Goal: Task Accomplishment & Management: Complete application form

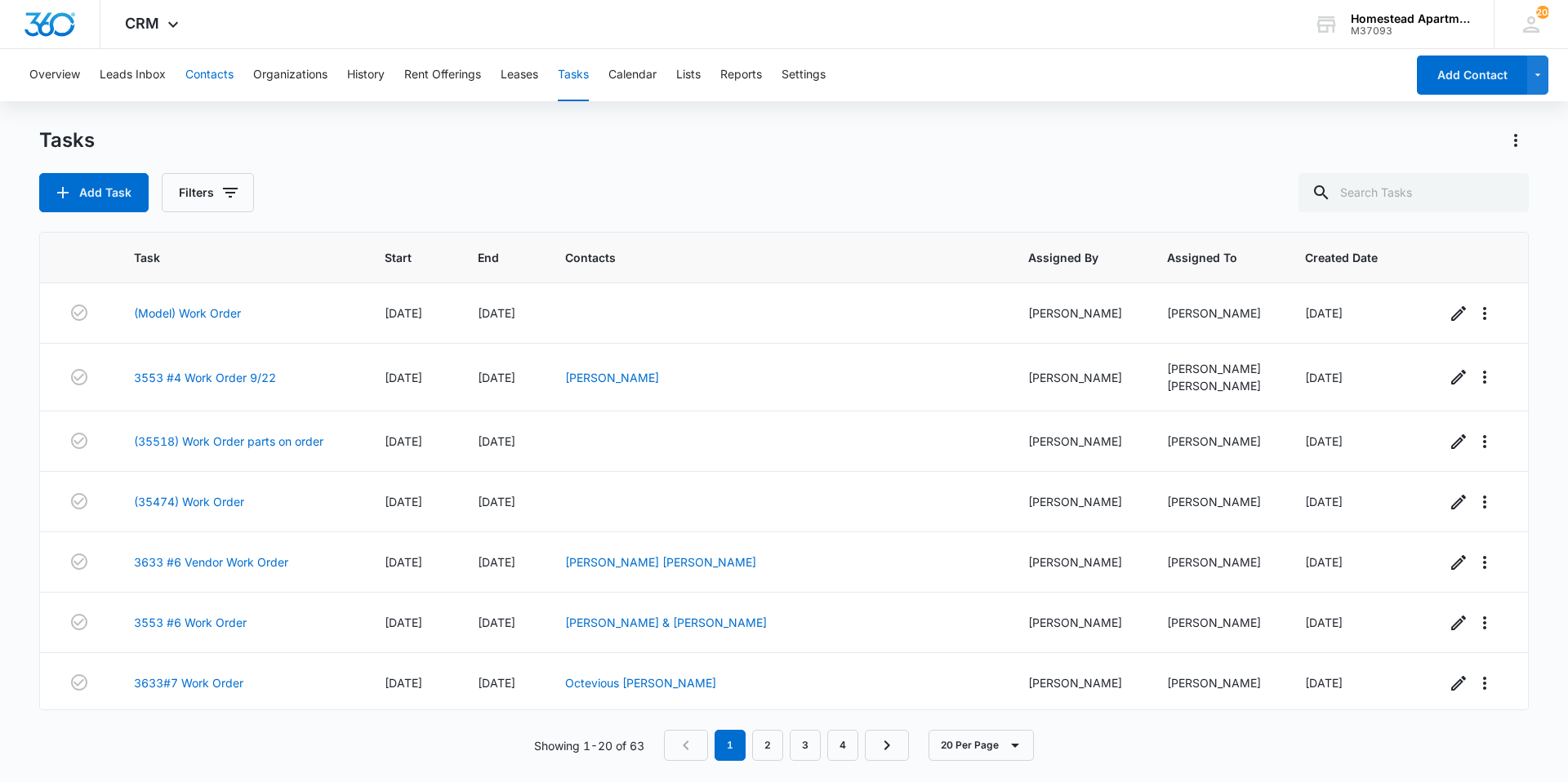
click at [203, 76] on button "Contacts" at bounding box center [209, 75] width 48 height 52
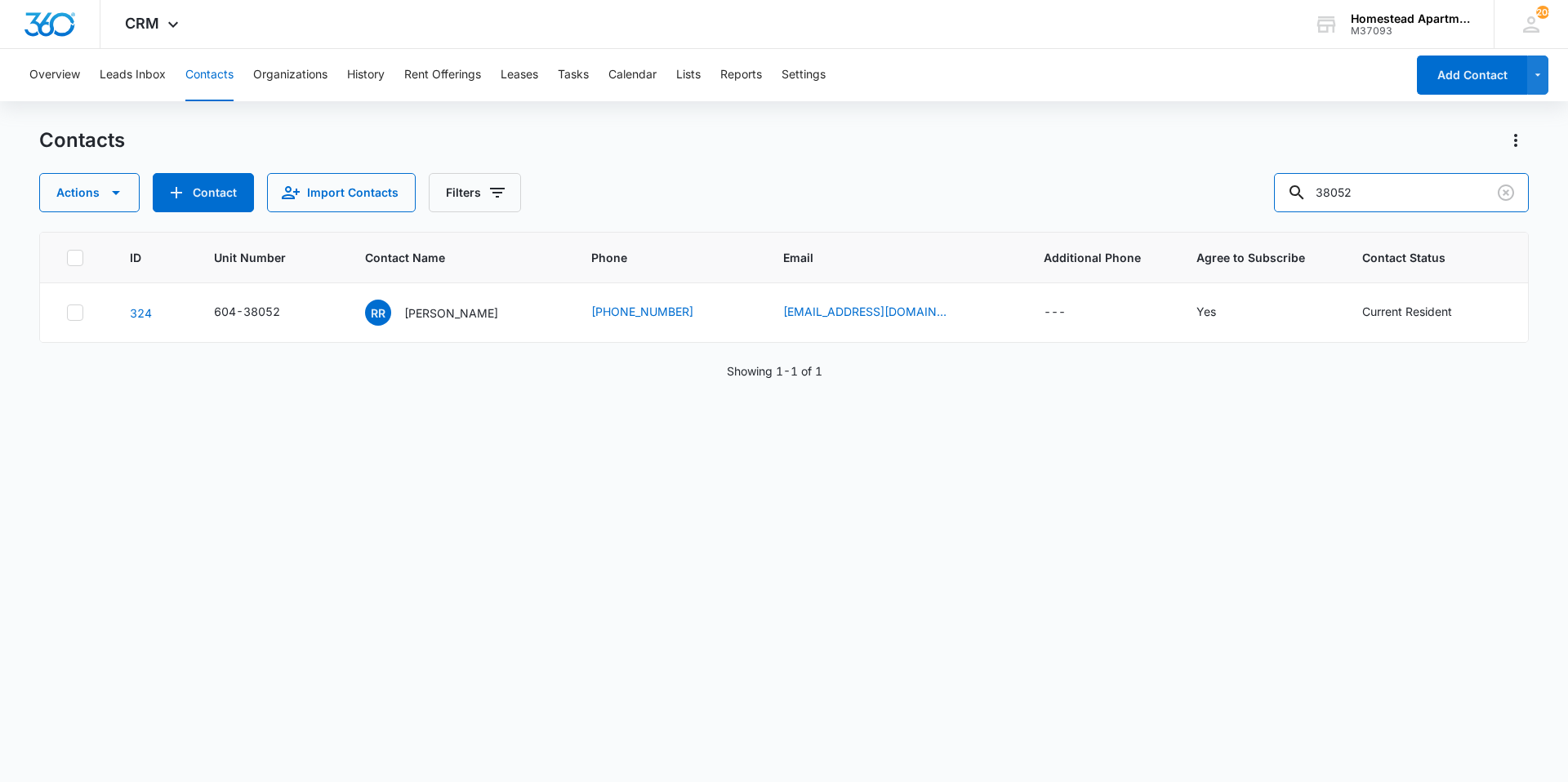
drag, startPoint x: 1389, startPoint y: 187, endPoint x: 1112, endPoint y: 214, distance: 278.3
click at [1112, 214] on div "Contacts Actions Contact Import Contacts Filters 38052 ID Unit Number Contact N…" at bounding box center [783, 453] width 1489 height 653
type input "38051"
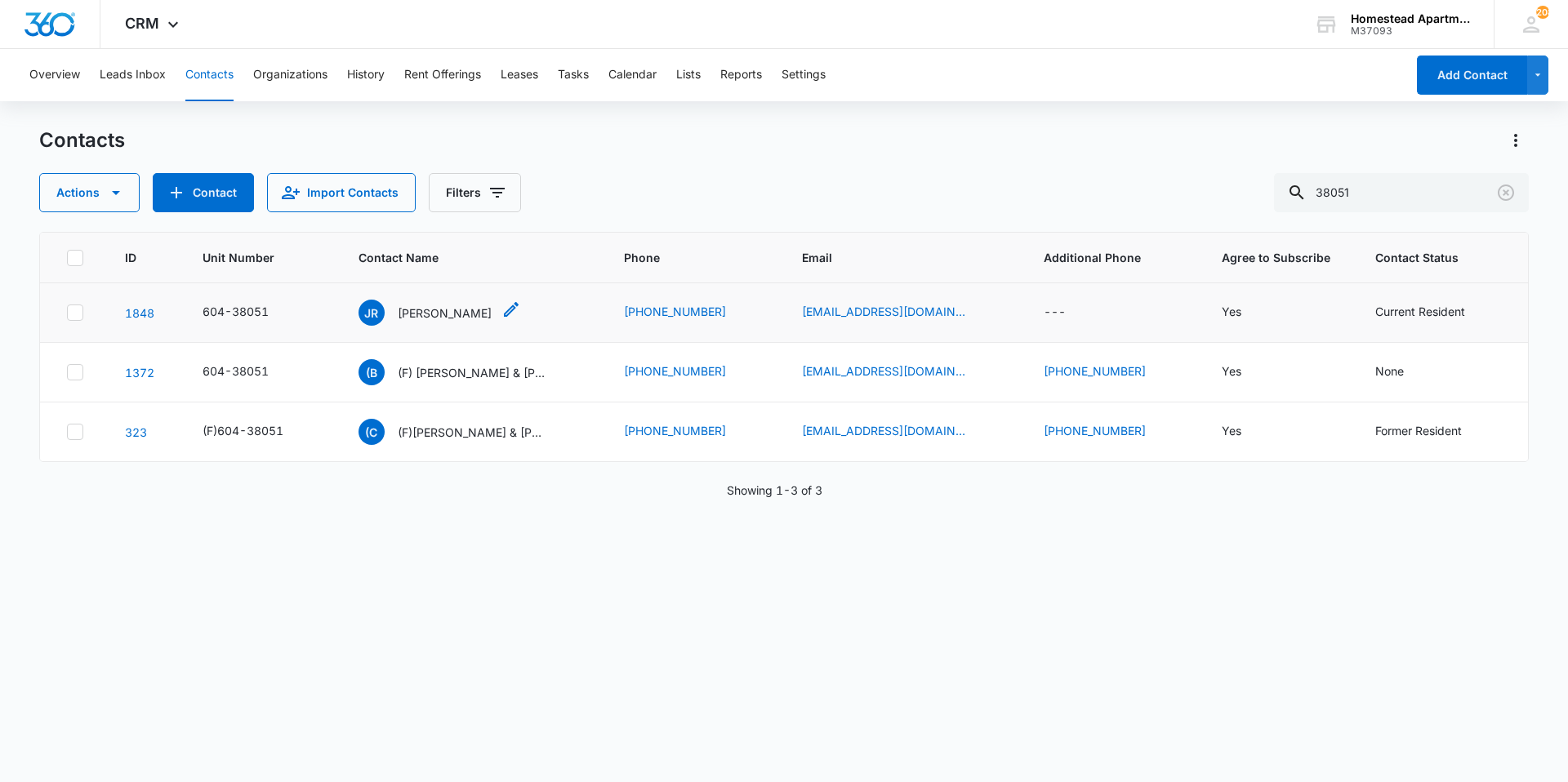
click at [480, 319] on p "[PERSON_NAME]" at bounding box center [444, 313] width 94 height 17
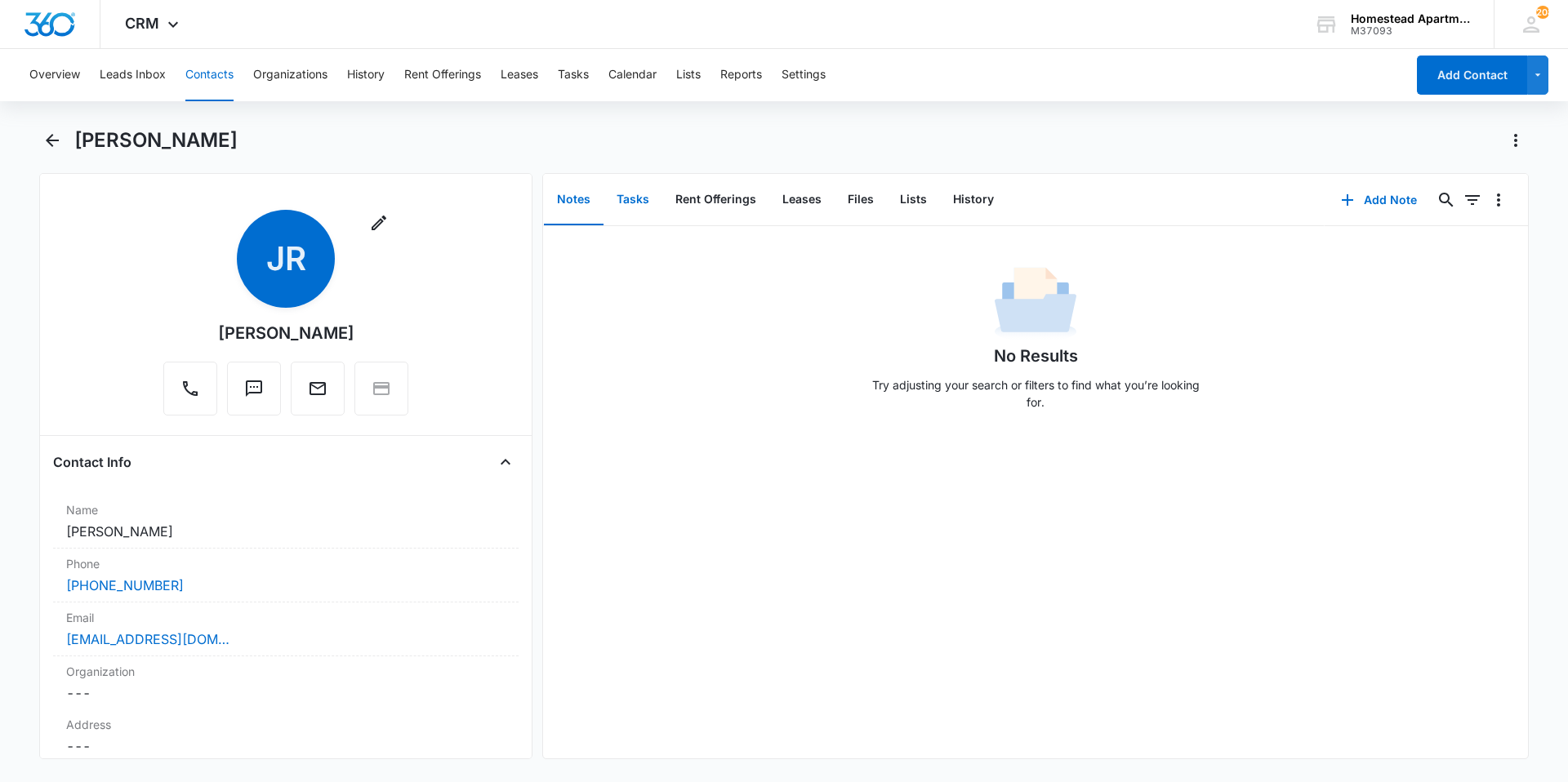
click at [647, 208] on button "Tasks" at bounding box center [633, 200] width 59 height 51
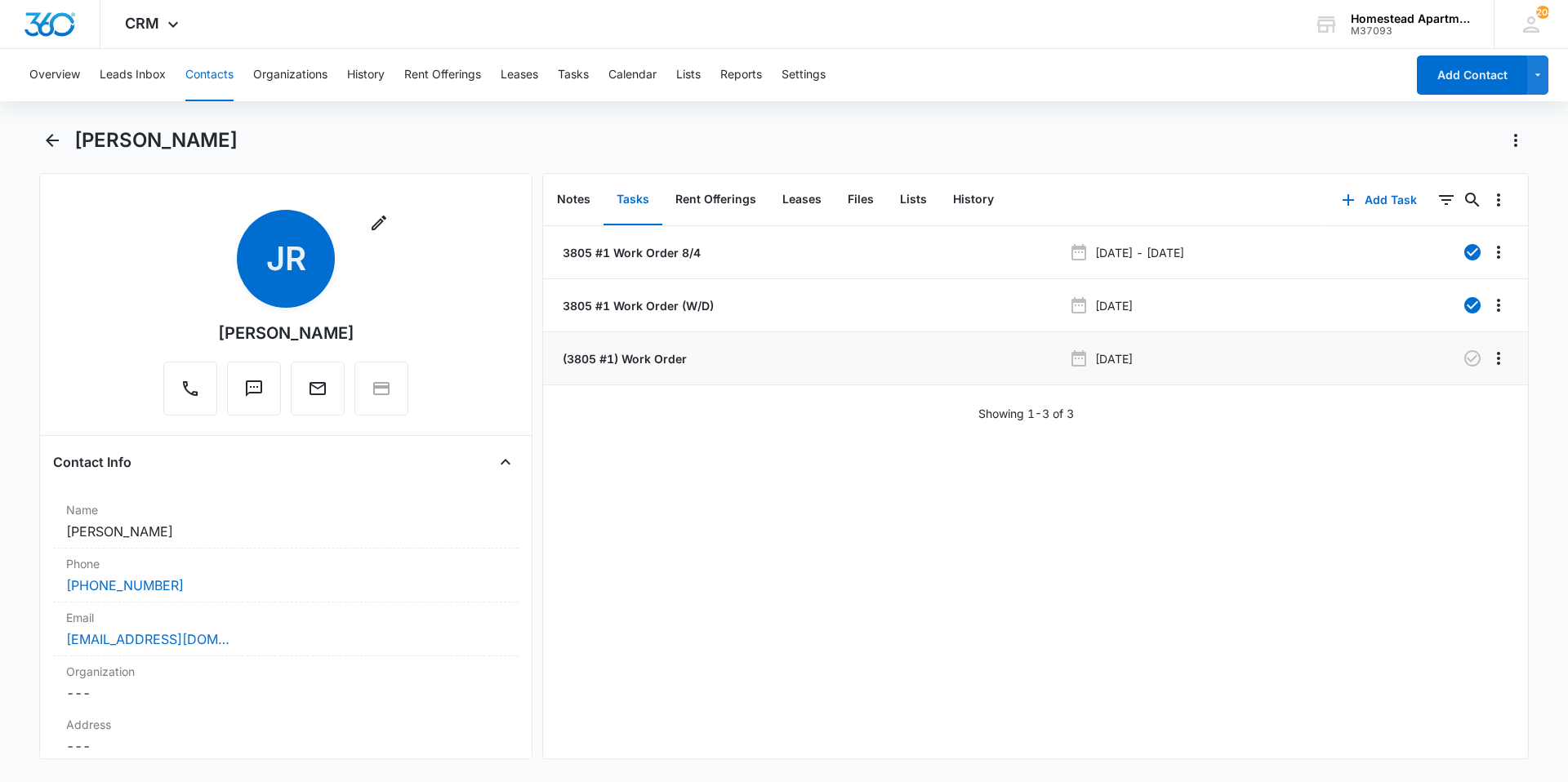
click at [639, 356] on p "(3805 #1) Work Order" at bounding box center [623, 359] width 128 height 17
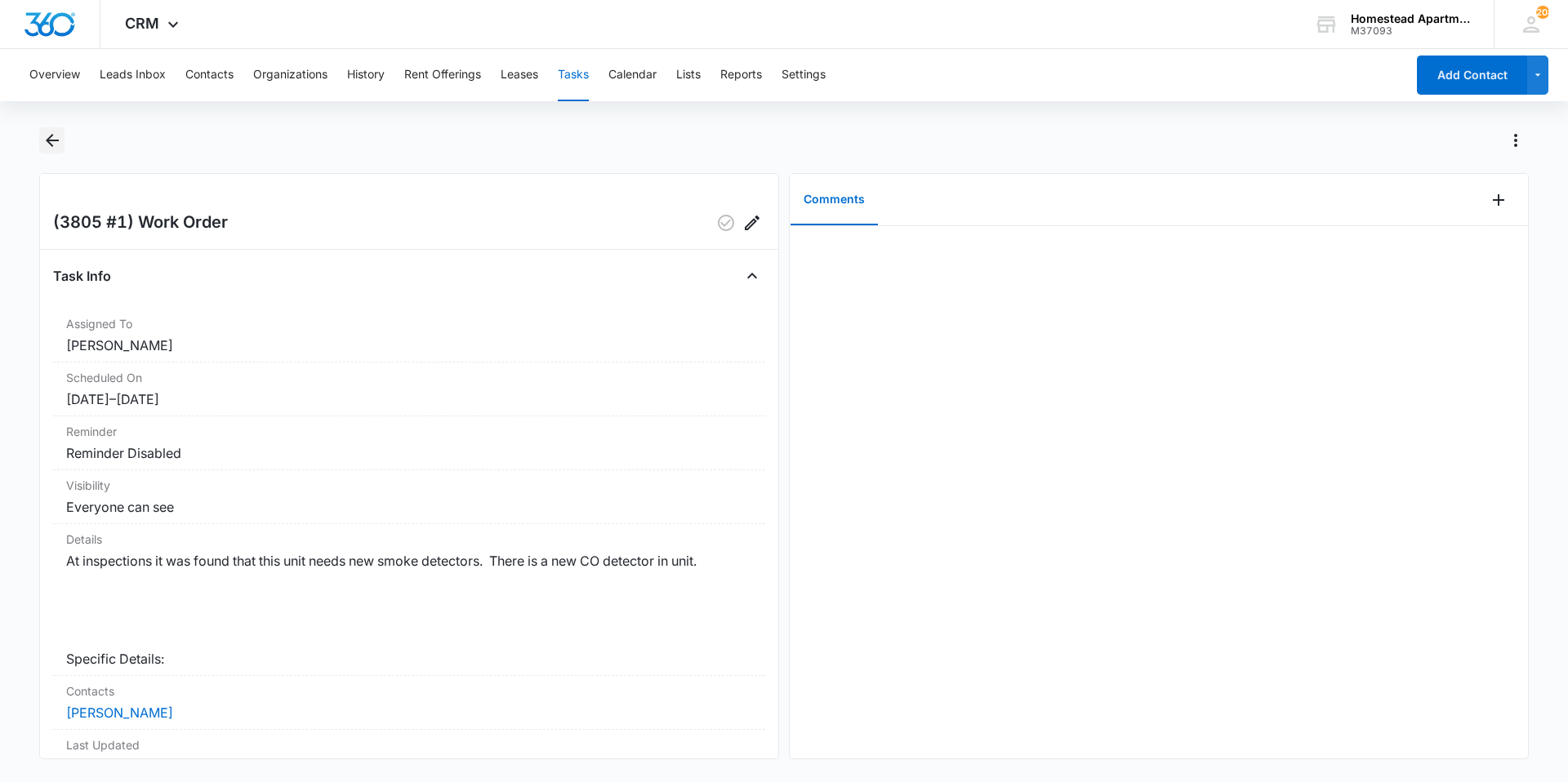
click at [46, 133] on icon "Back" at bounding box center [52, 140] width 19 height 19
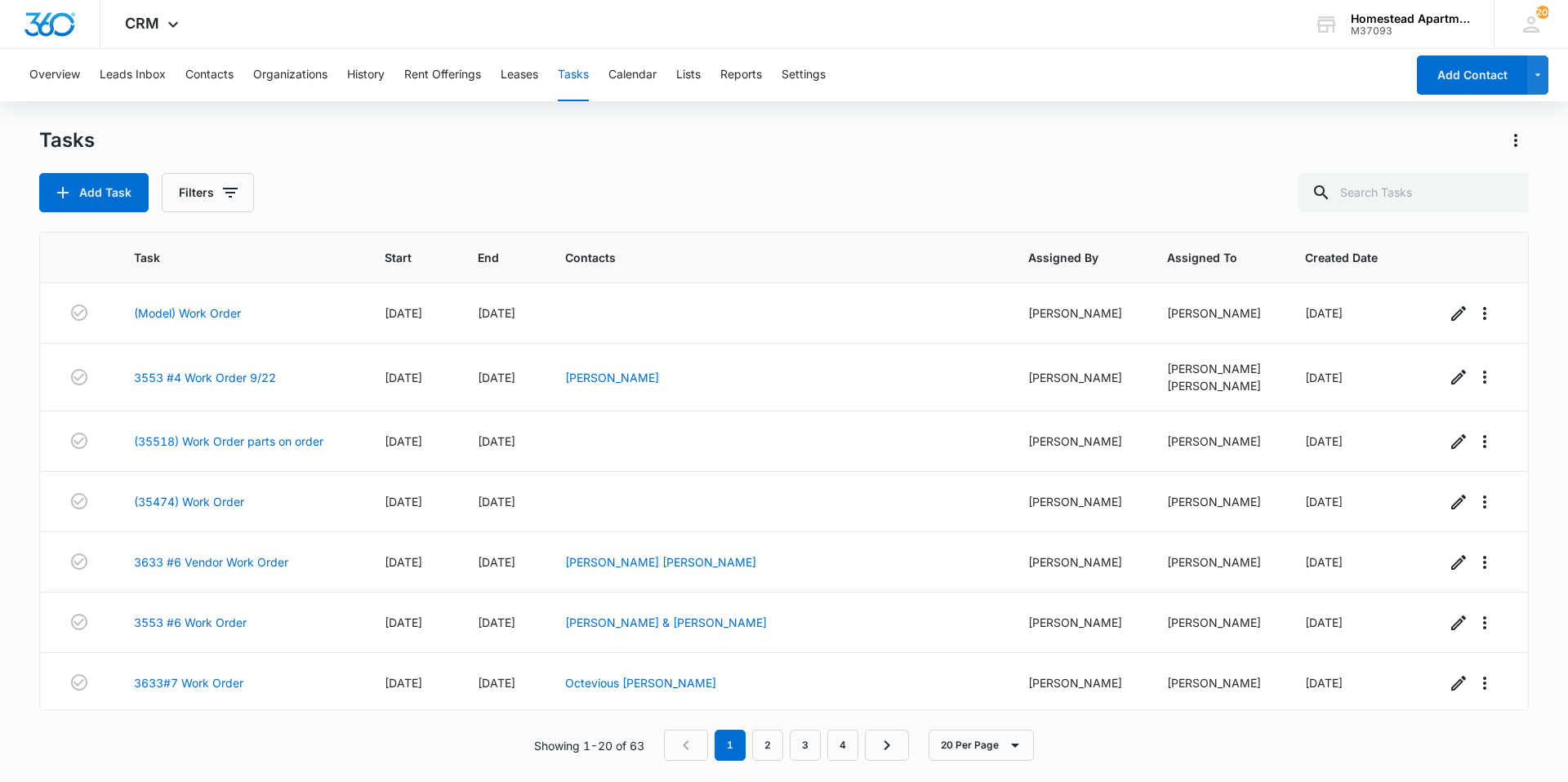
click at [234, 75] on div "Overview Leads Inbox Contacts Organizations History Rent Offerings Leases Tasks…" at bounding box center [712, 75] width 1386 height 52
click at [212, 73] on button "Contacts" at bounding box center [209, 75] width 48 height 52
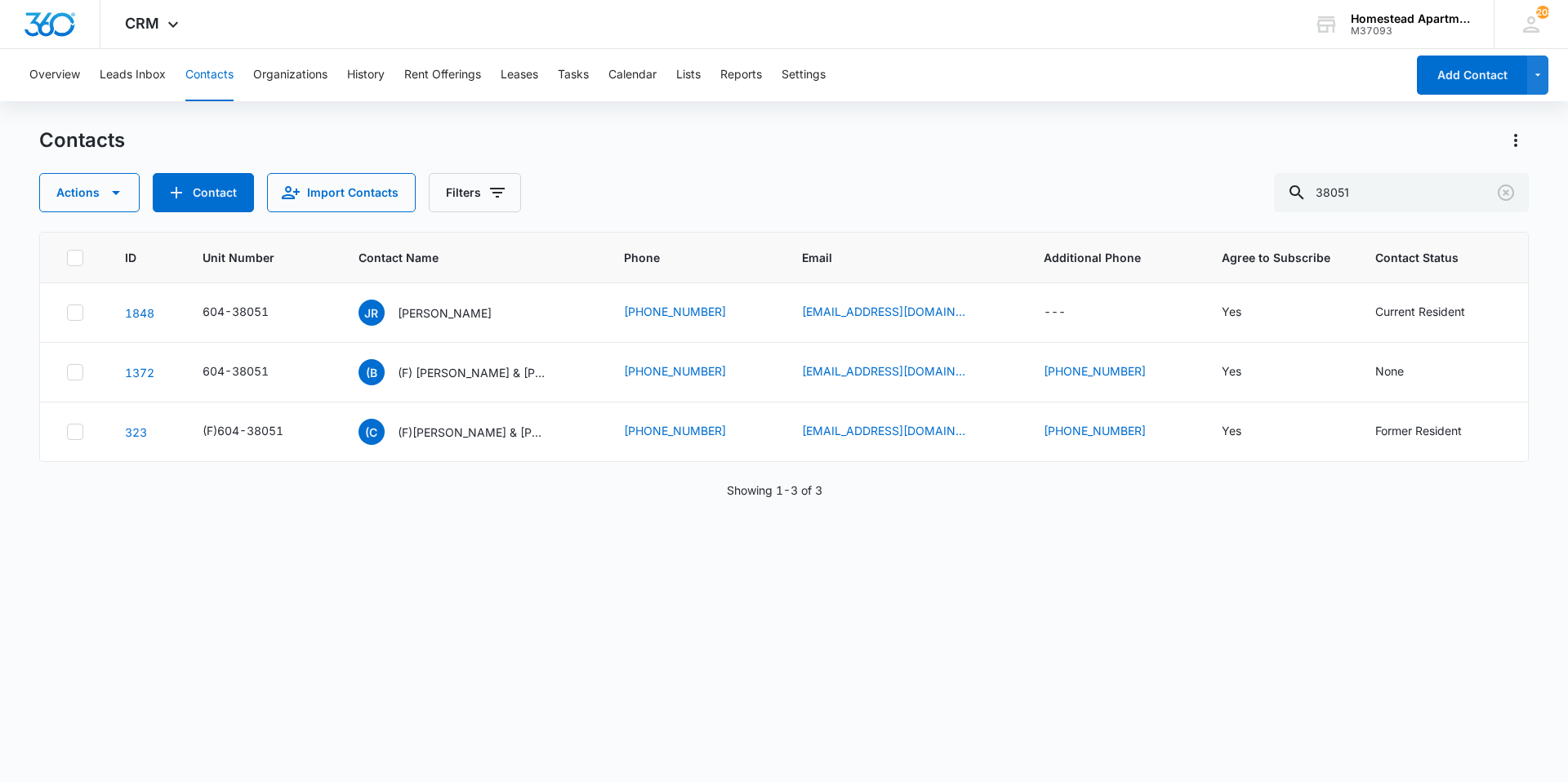
click at [455, 316] on p "[PERSON_NAME]" at bounding box center [444, 313] width 94 height 17
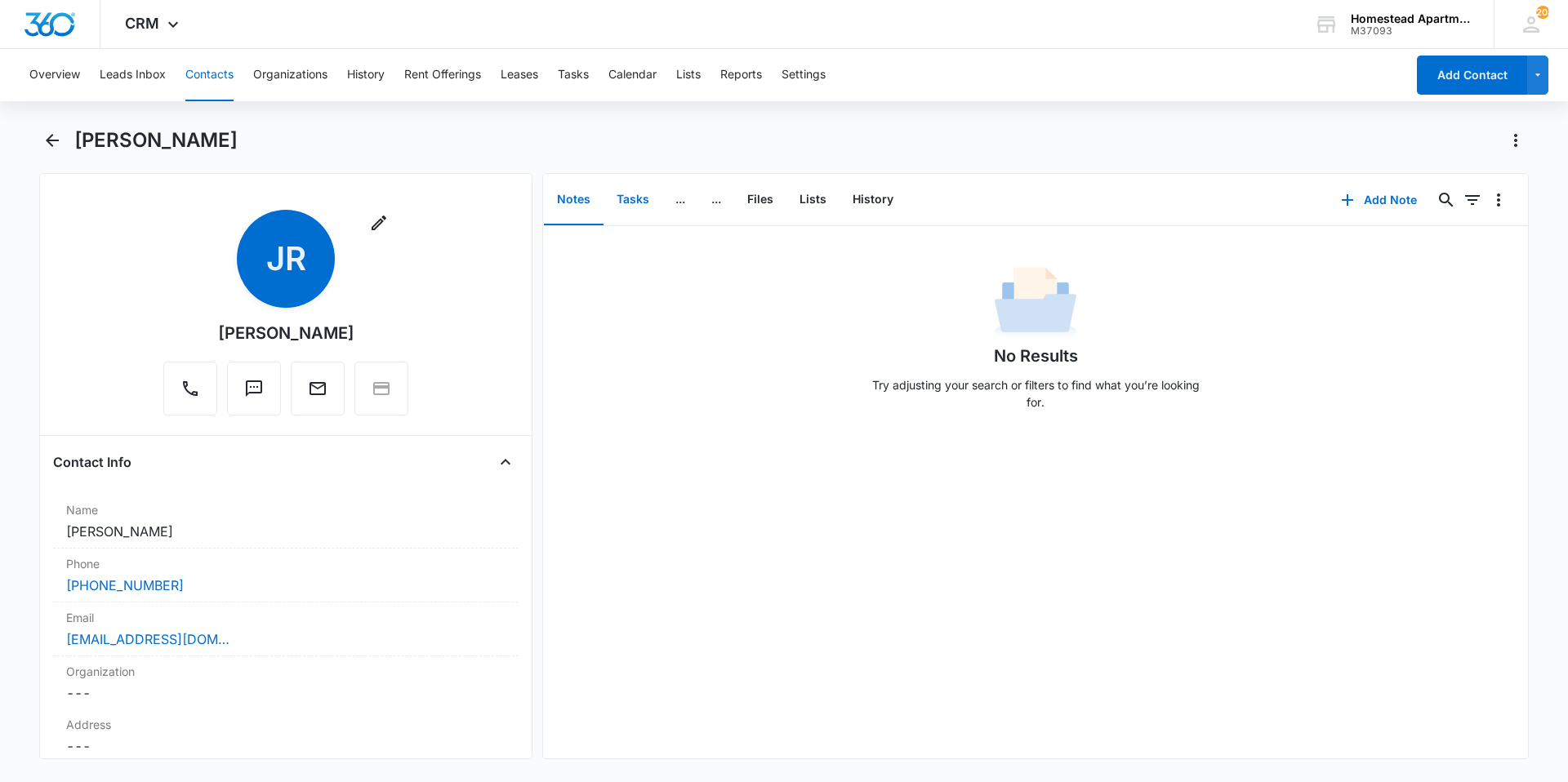
click at [621, 201] on button "Tasks" at bounding box center [633, 200] width 59 height 51
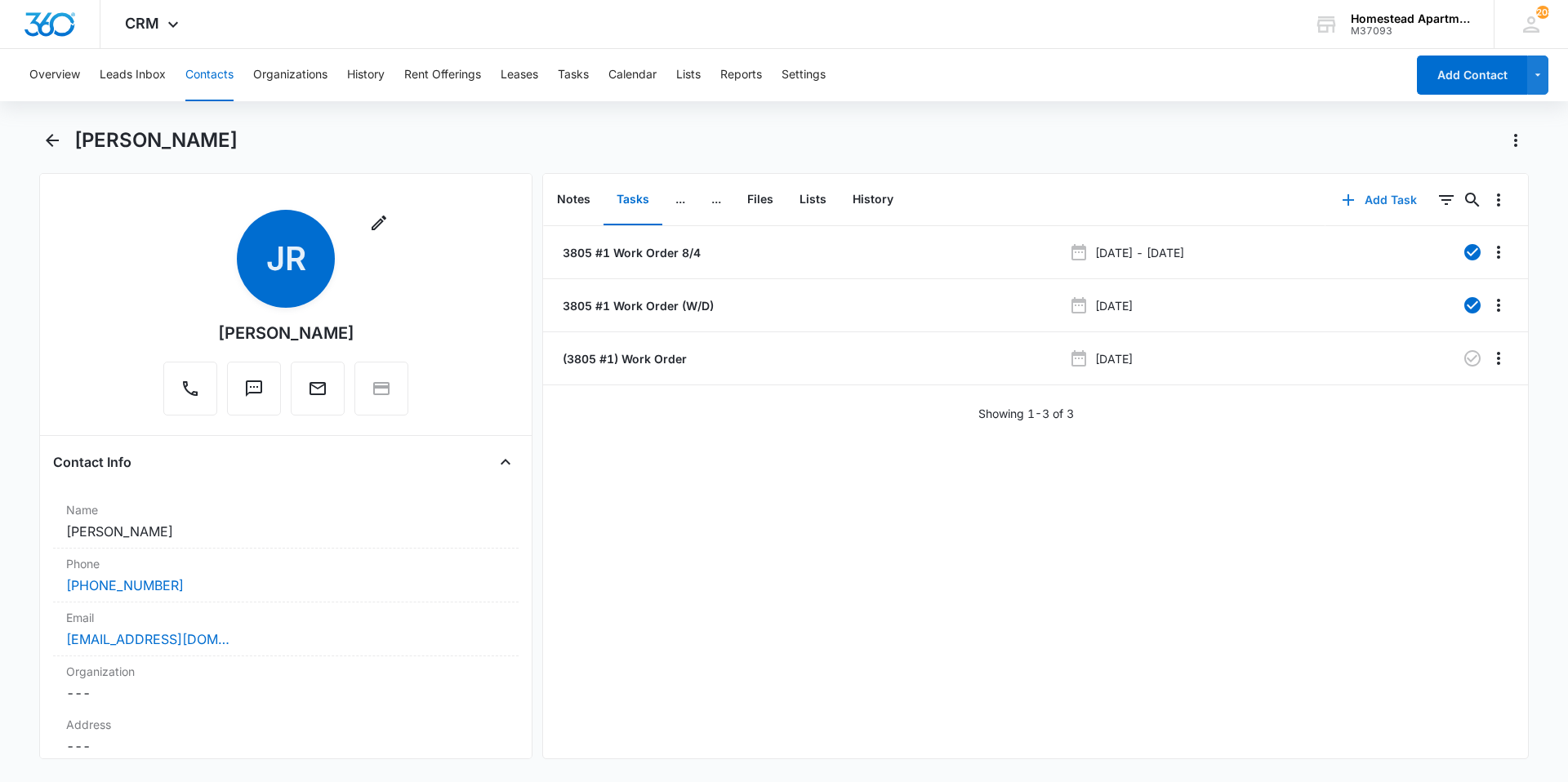
click at [1364, 199] on button "Add Task" at bounding box center [1380, 200] width 108 height 39
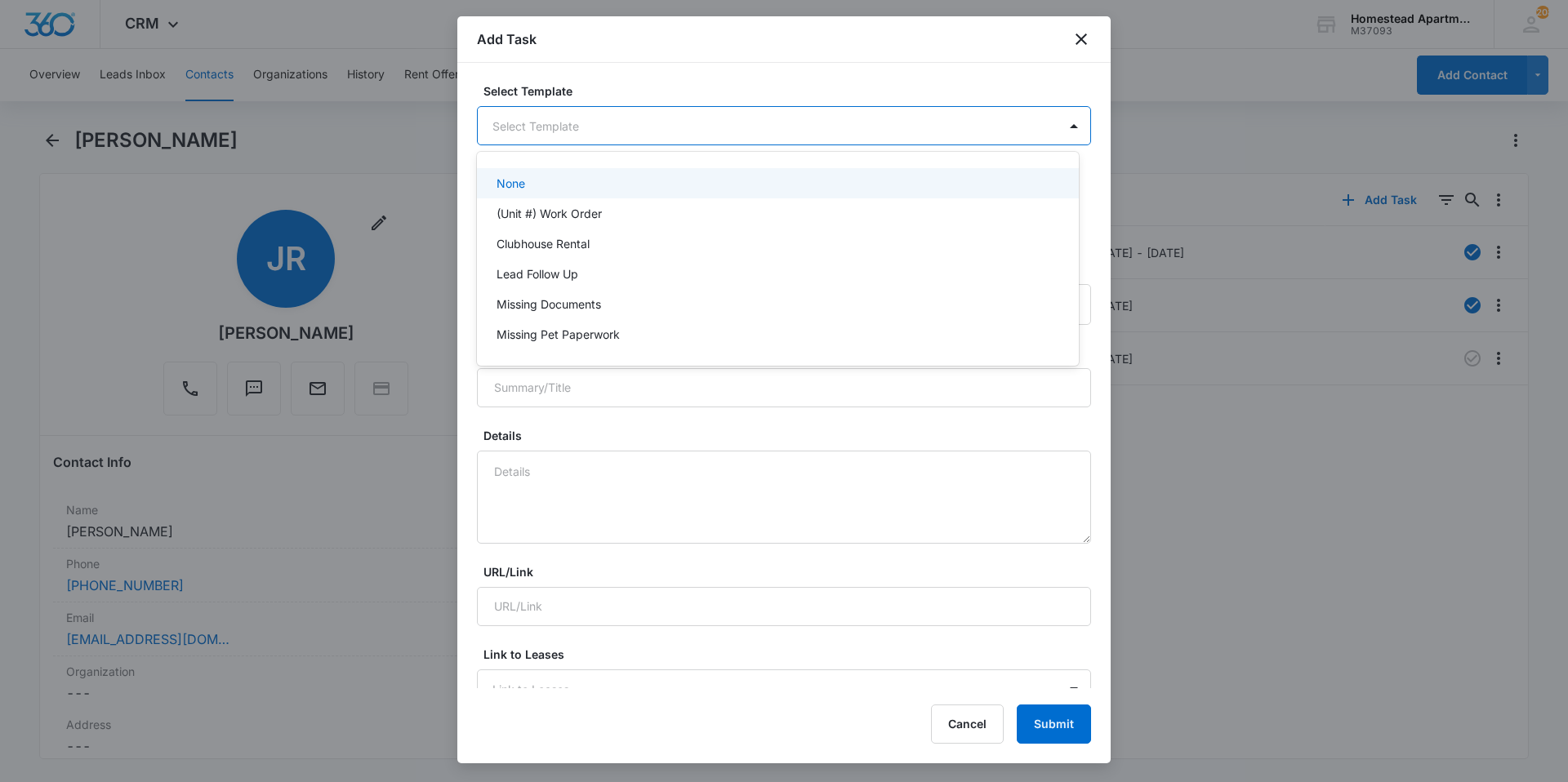
click at [569, 138] on body "CRM Apps Reputation Websites Forms CRM Email Social Content Intelligence Files …" at bounding box center [784, 391] width 1568 height 782
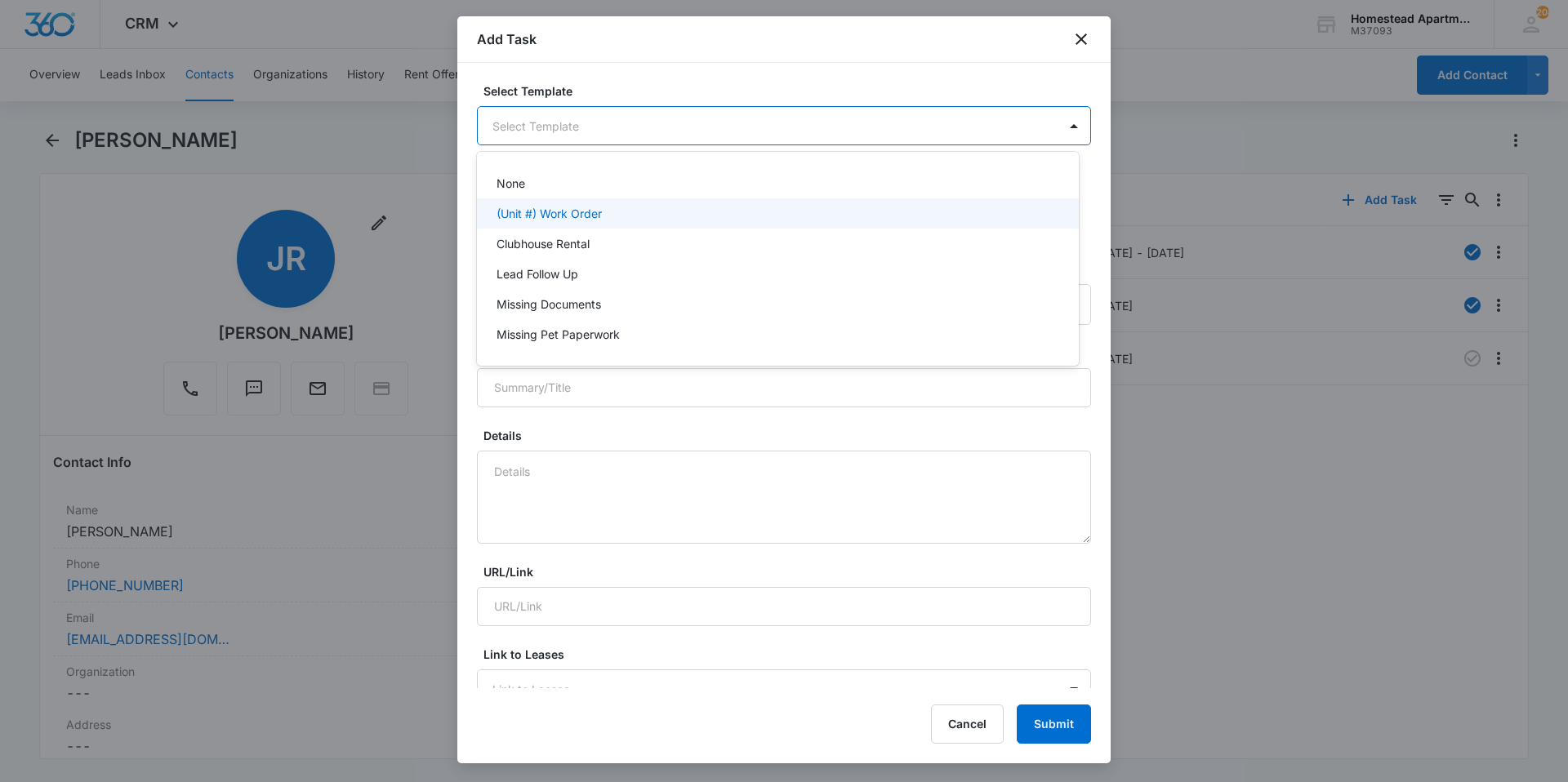
click at [548, 216] on p "(Unit #) Work Order" at bounding box center [549, 214] width 106 height 17
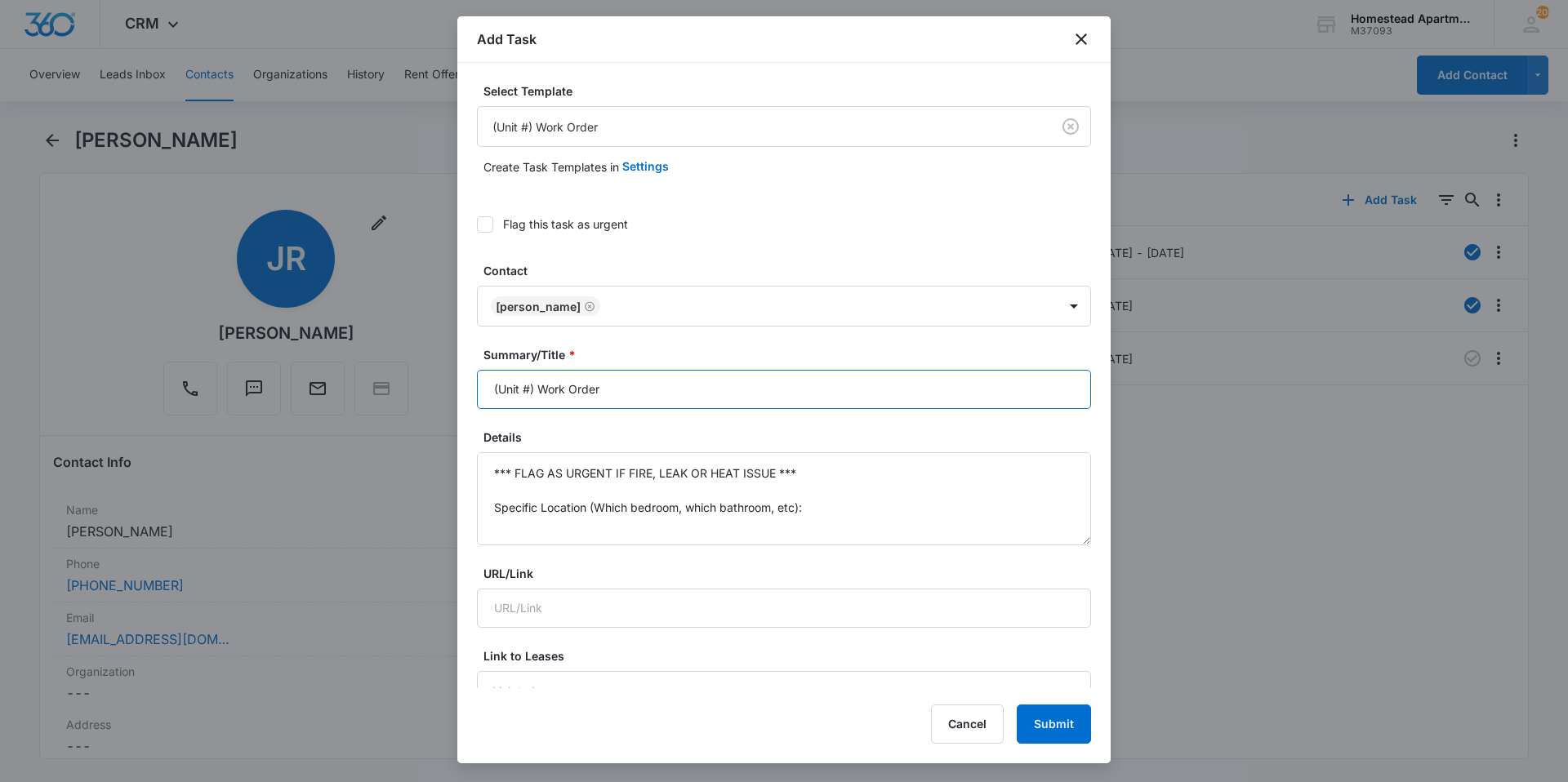
drag, startPoint x: 645, startPoint y: 388, endPoint x: 445, endPoint y: 405, distance: 200.7
click at [445, 405] on body "CRM Apps Reputation Websites Forms CRM Email Social Content Intelligence Files …" at bounding box center [784, 391] width 1568 height 782
type input "3805#1 W/O"
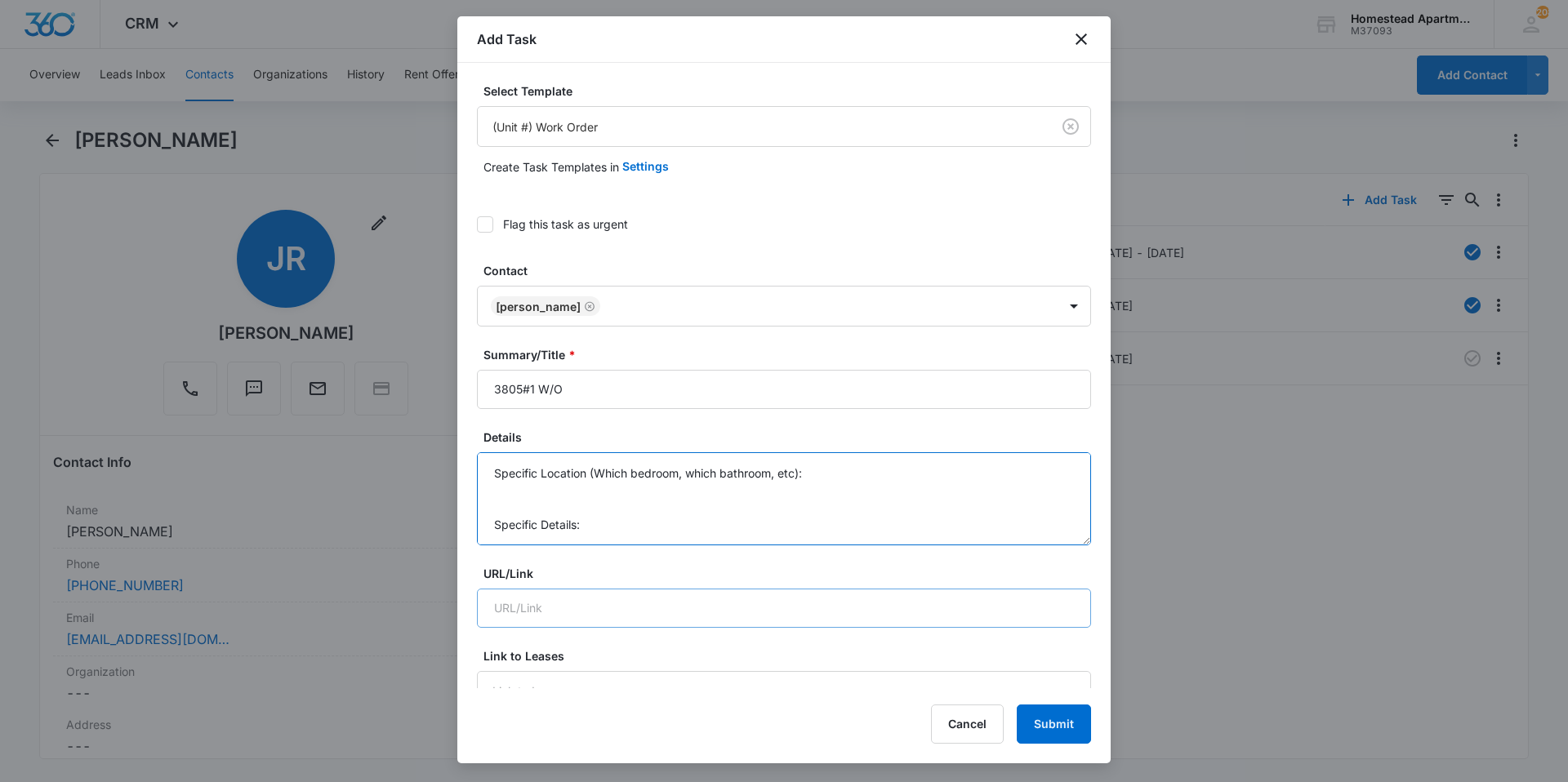
scroll to position [120, 0]
drag, startPoint x: 485, startPoint y: 468, endPoint x: 854, endPoint y: 590, distance: 388.6
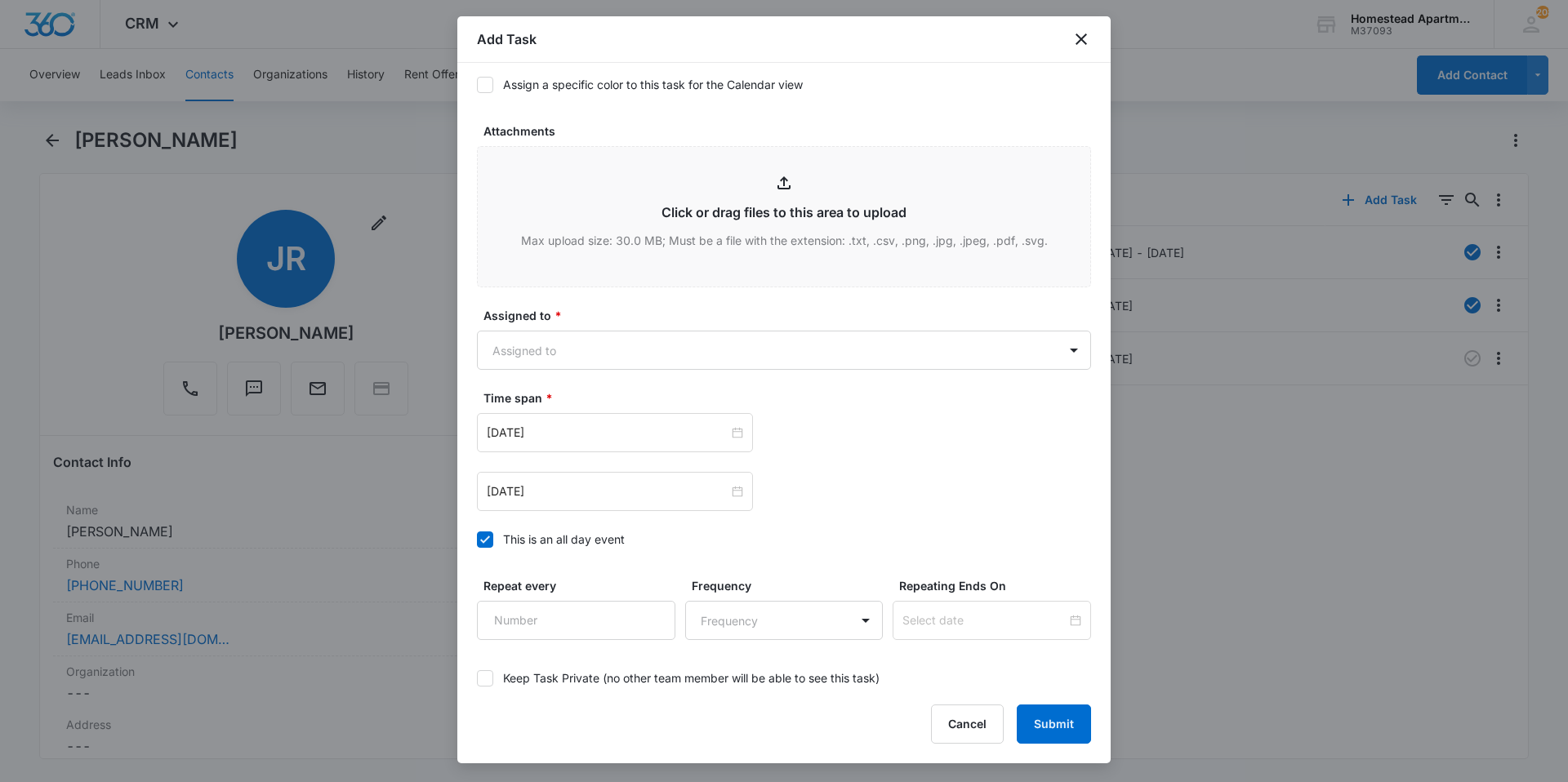
scroll to position [817, 0]
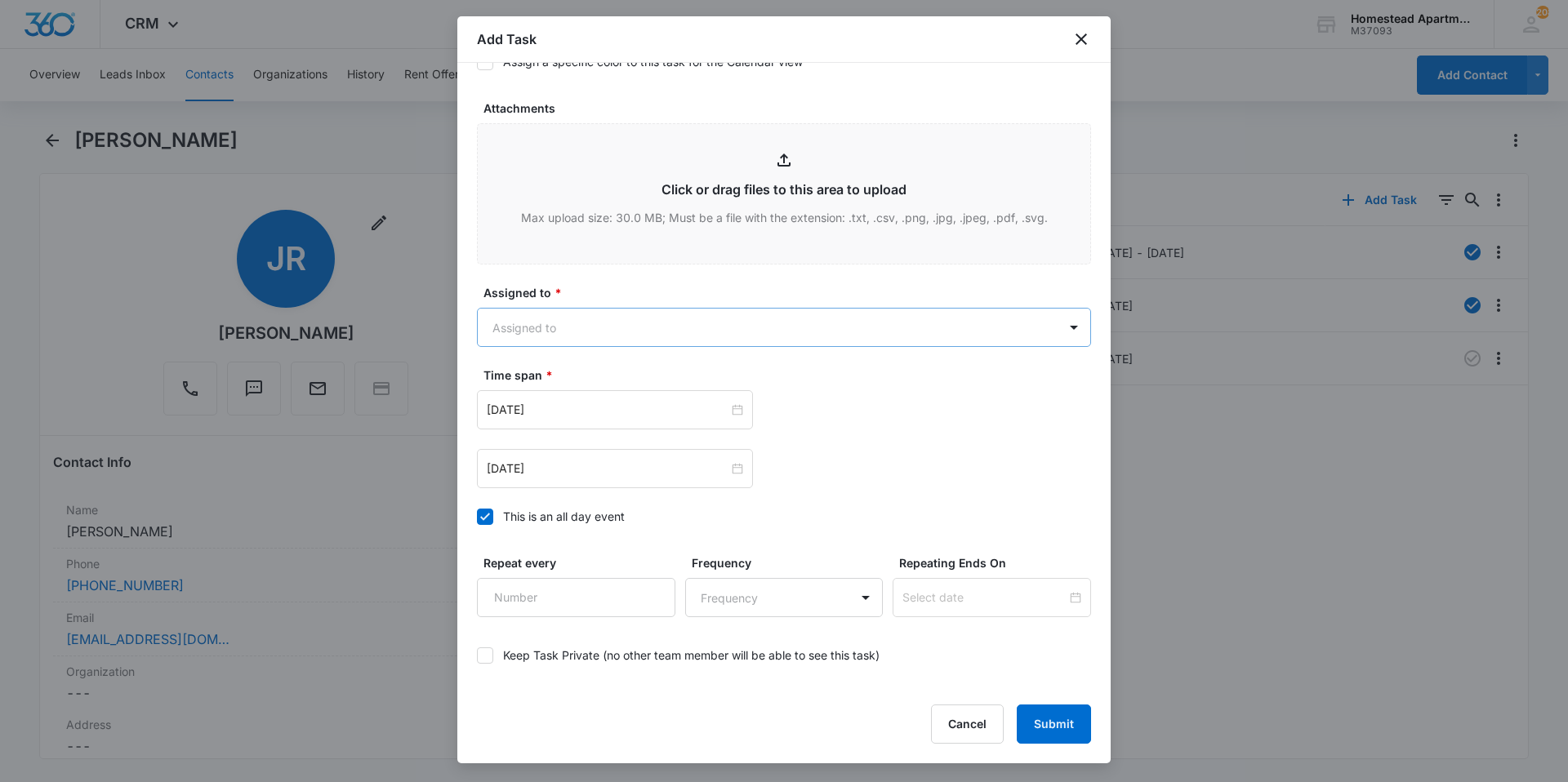
type textarea "She is asking for maintenance to come check her washer she said it stinks reall…"
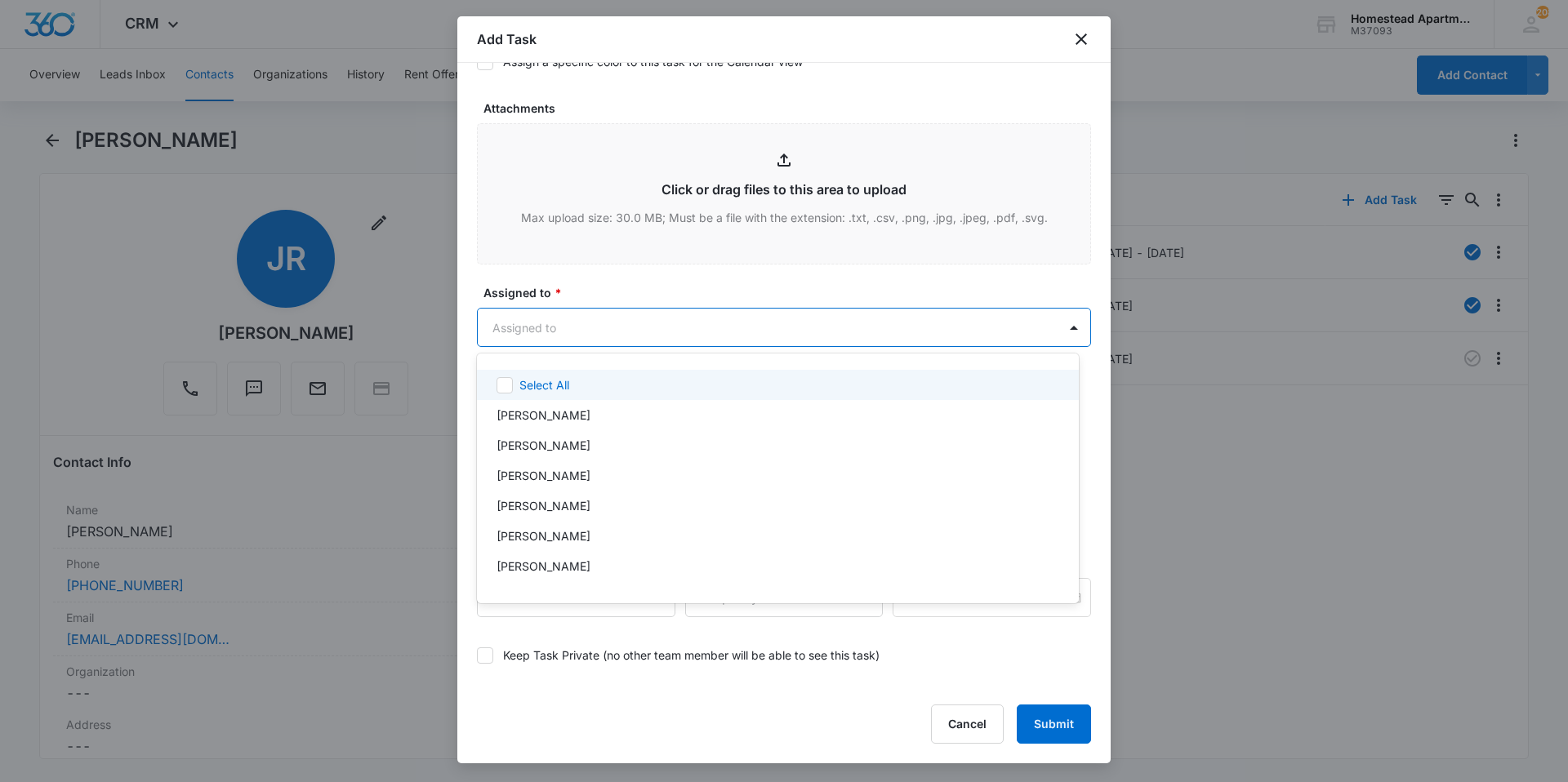
click at [589, 314] on body "CRM Apps Reputation Websites Forms CRM Email Social Content Intelligence Files …" at bounding box center [784, 391] width 1568 height 782
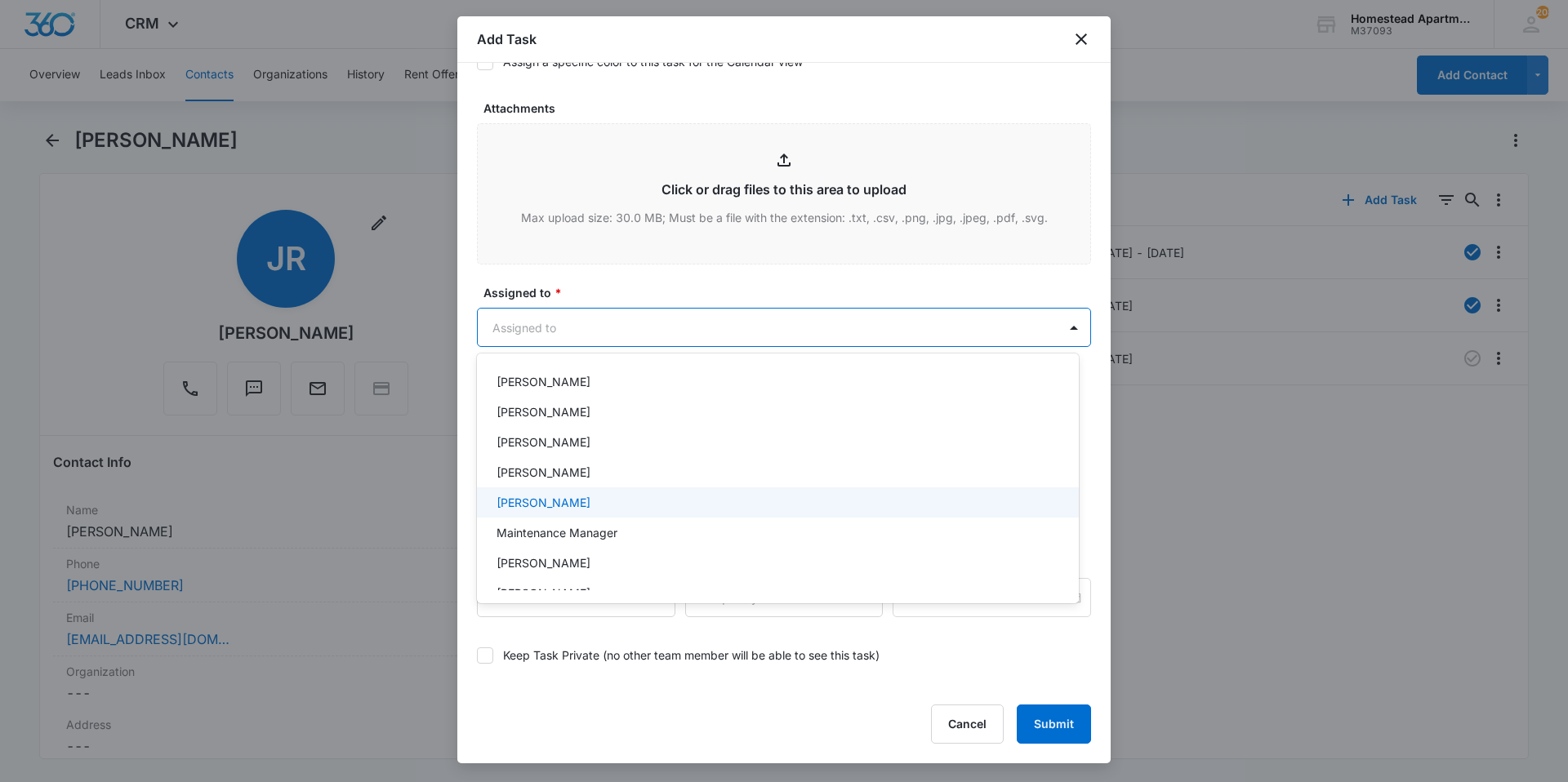
scroll to position [266, 0]
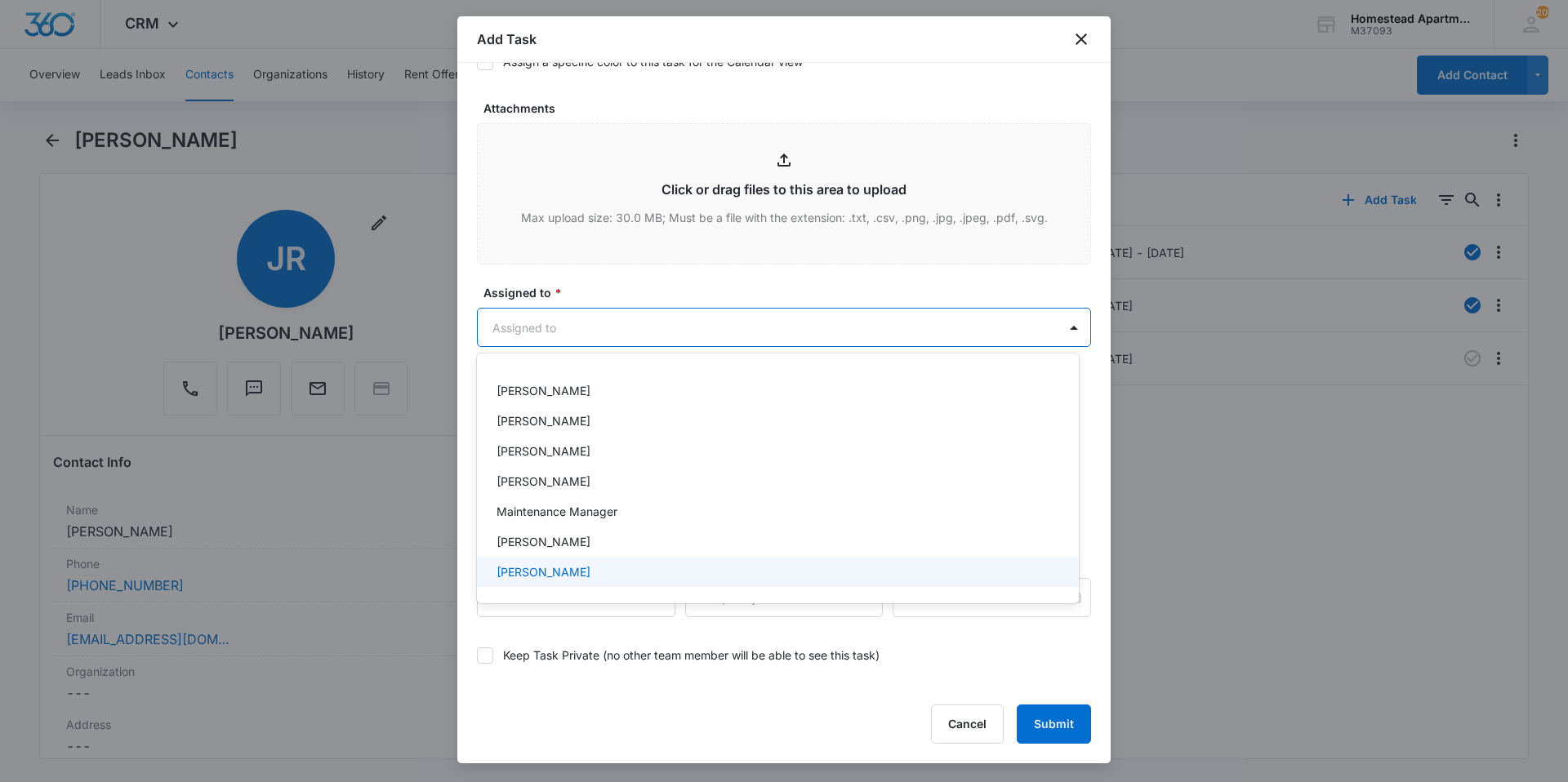
click at [583, 567] on div "[PERSON_NAME]" at bounding box center [776, 572] width 559 height 17
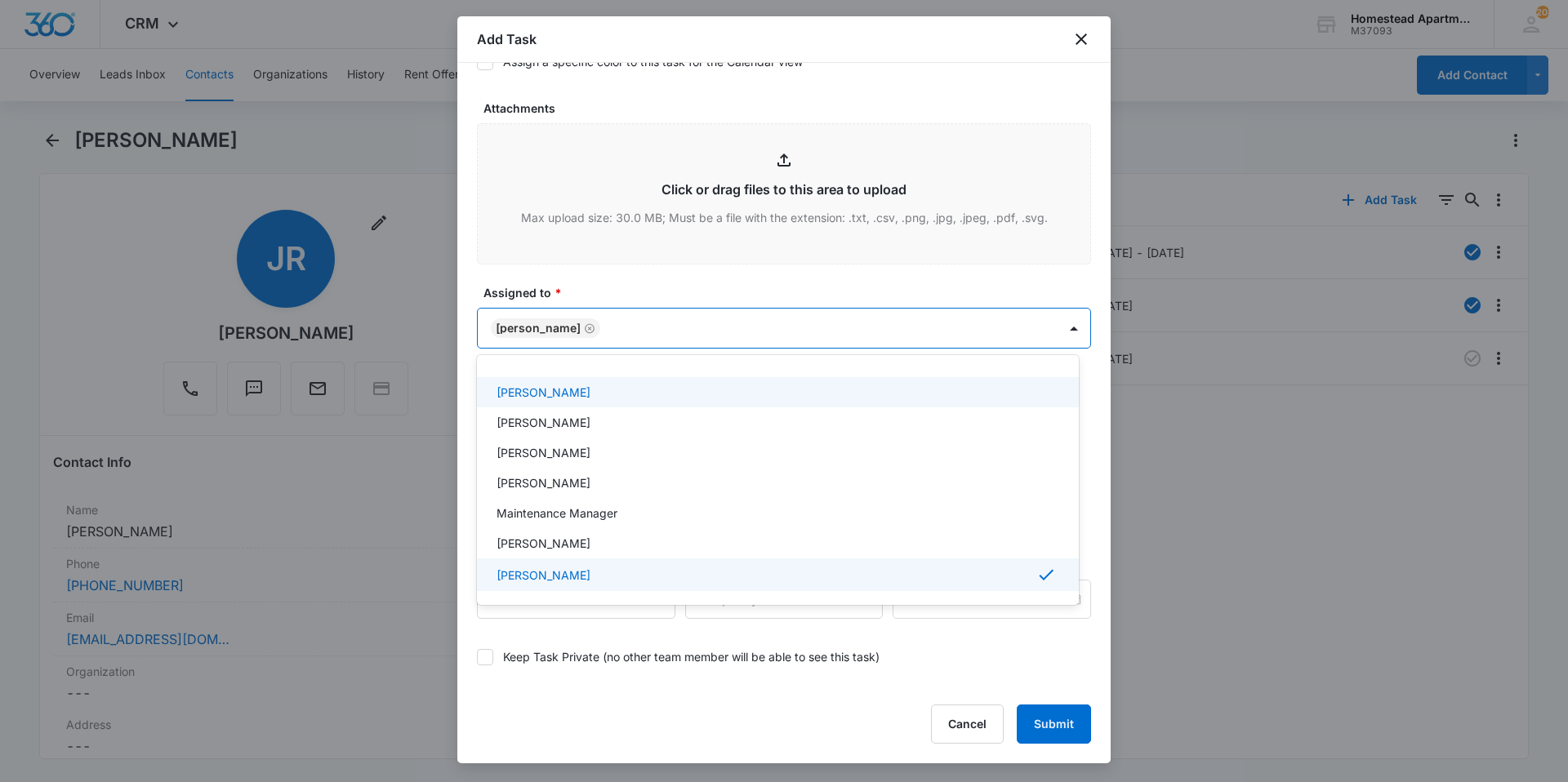
click at [639, 292] on div at bounding box center [784, 391] width 1568 height 782
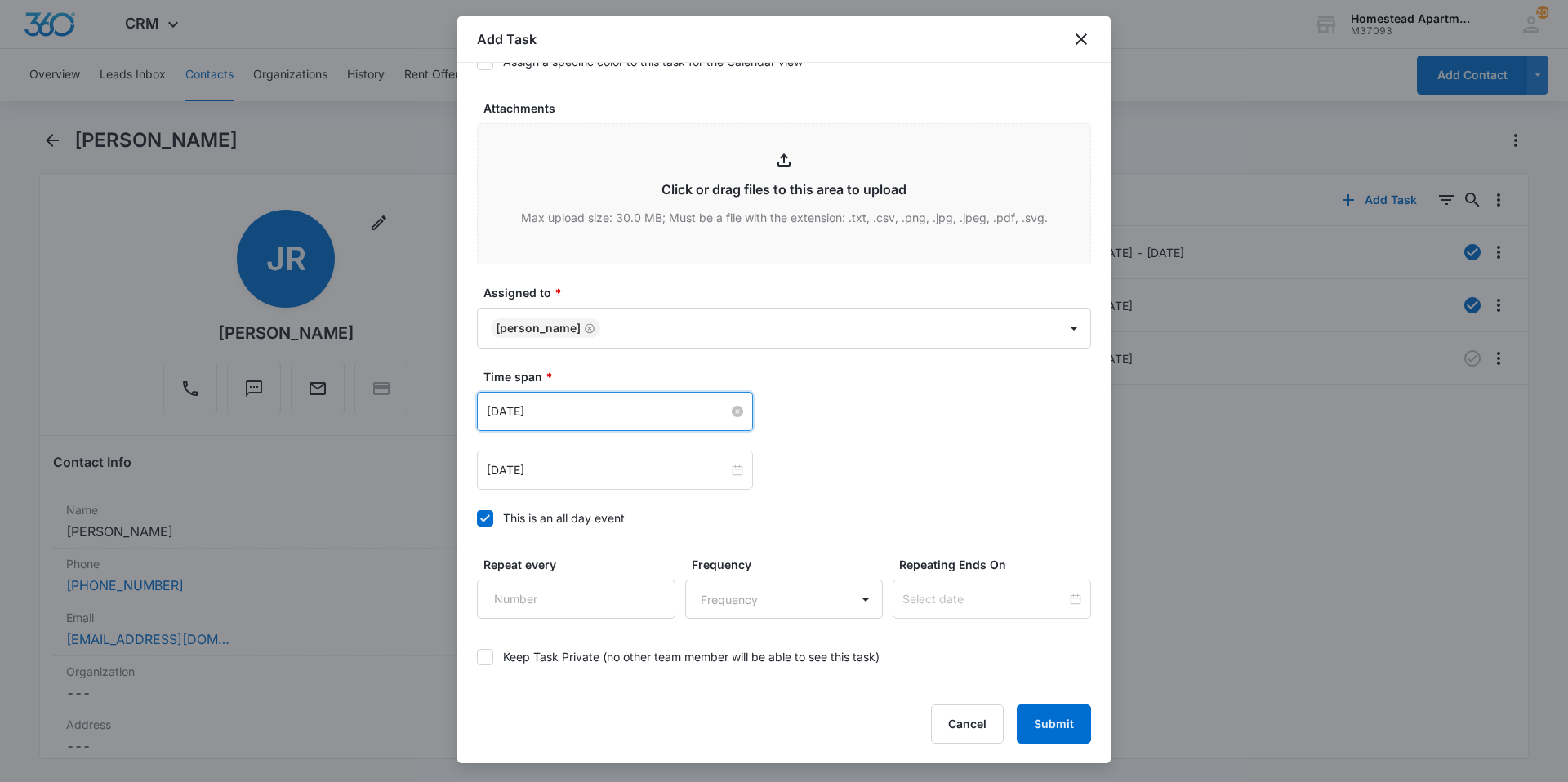
click at [661, 415] on input "[DATE]" at bounding box center [607, 411] width 242 height 18
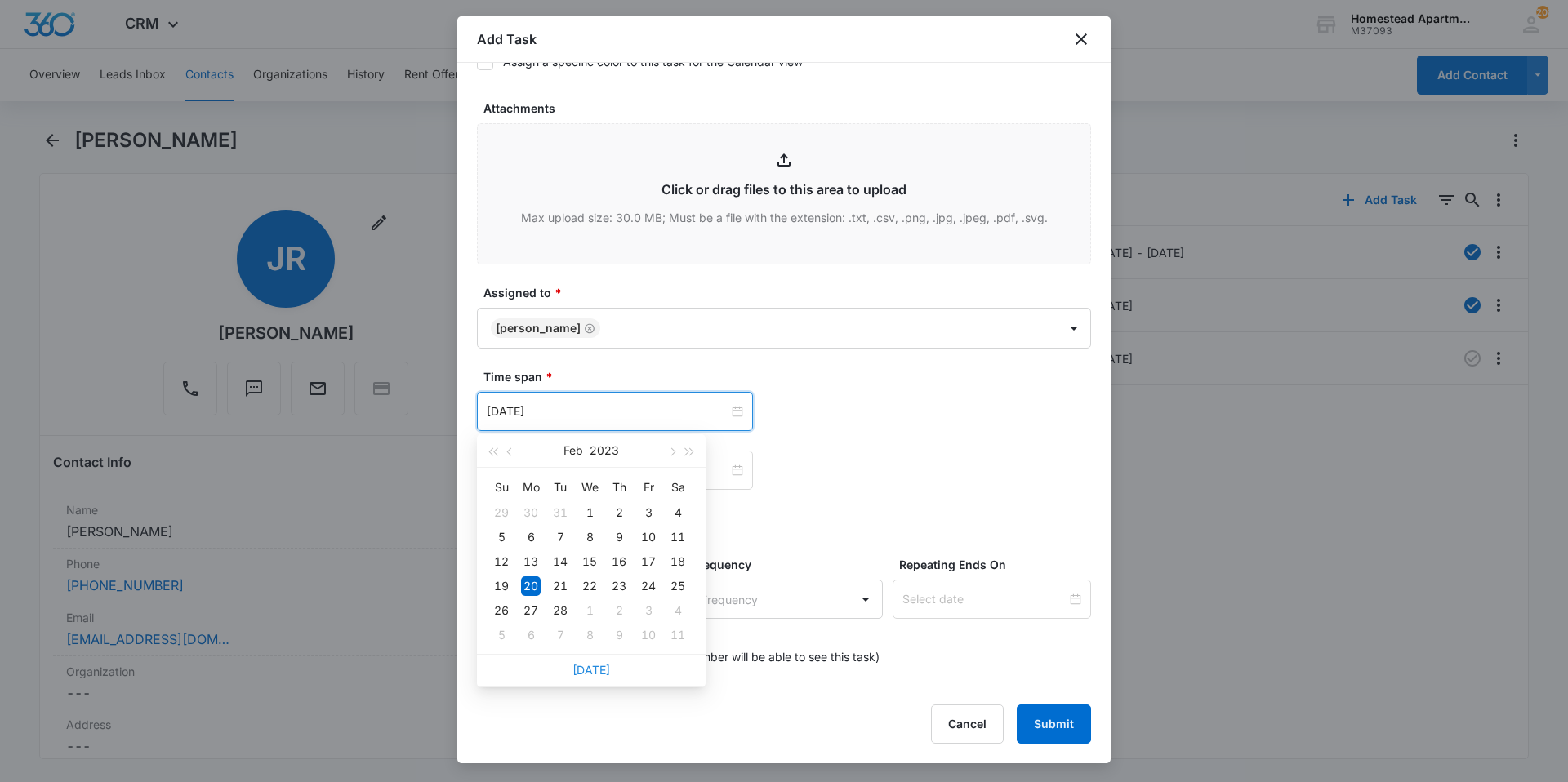
click at [603, 669] on link "[DATE]" at bounding box center [591, 670] width 37 height 14
type input "[DATE]"
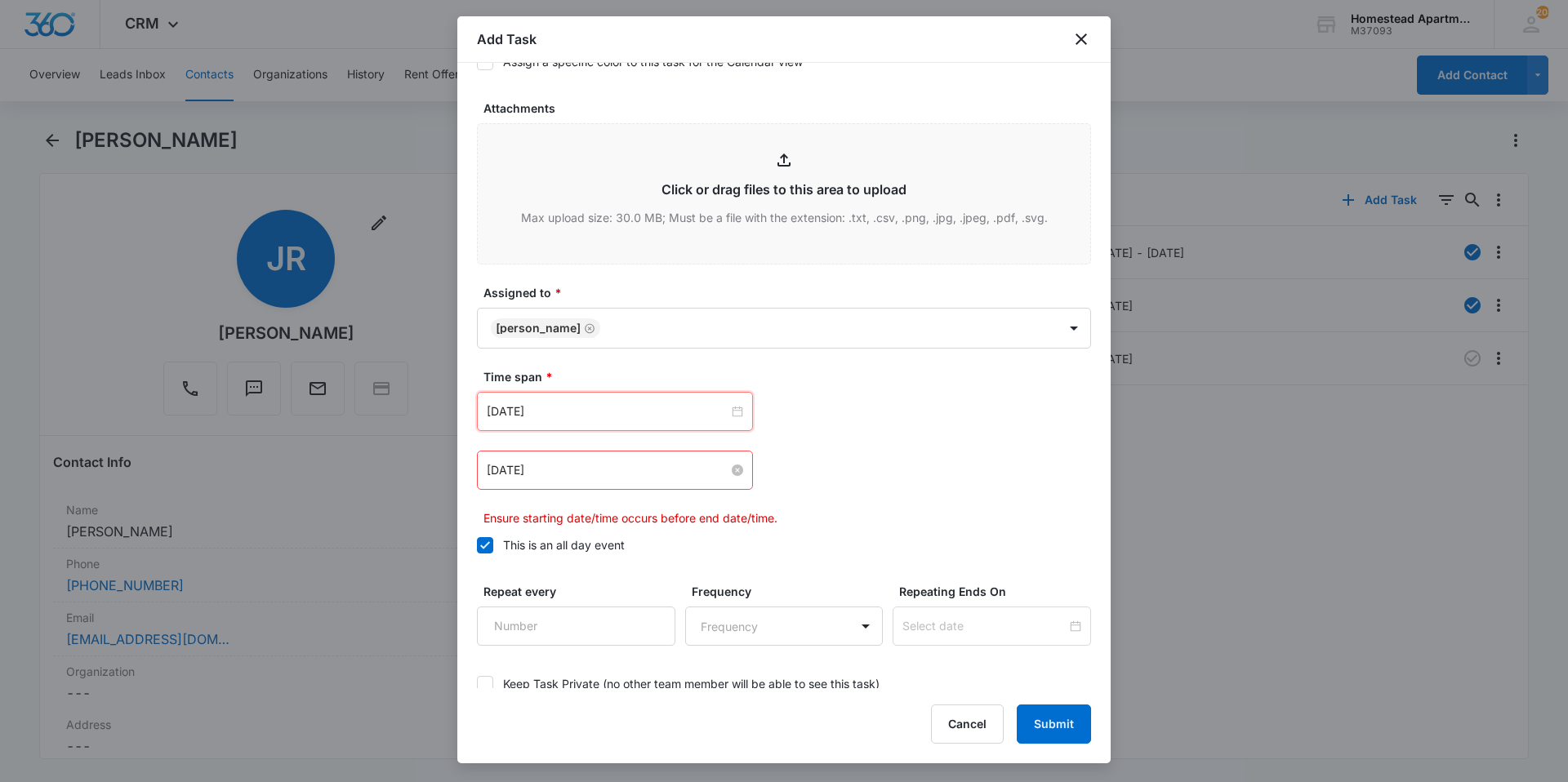
click at [602, 472] on input "[DATE]" at bounding box center [607, 470] width 242 height 18
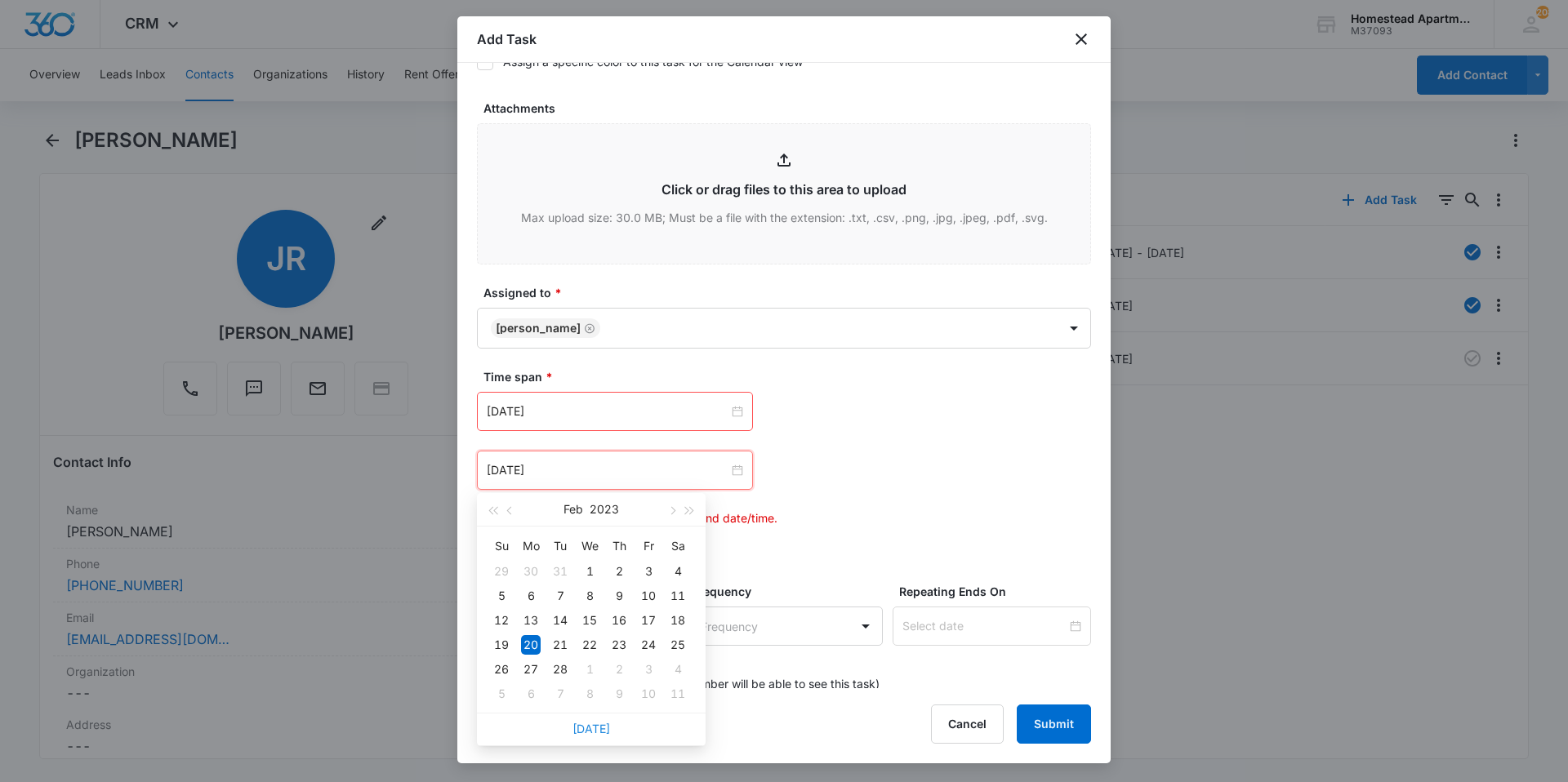
click at [574, 723] on link "[DATE]" at bounding box center [591, 729] width 37 height 14
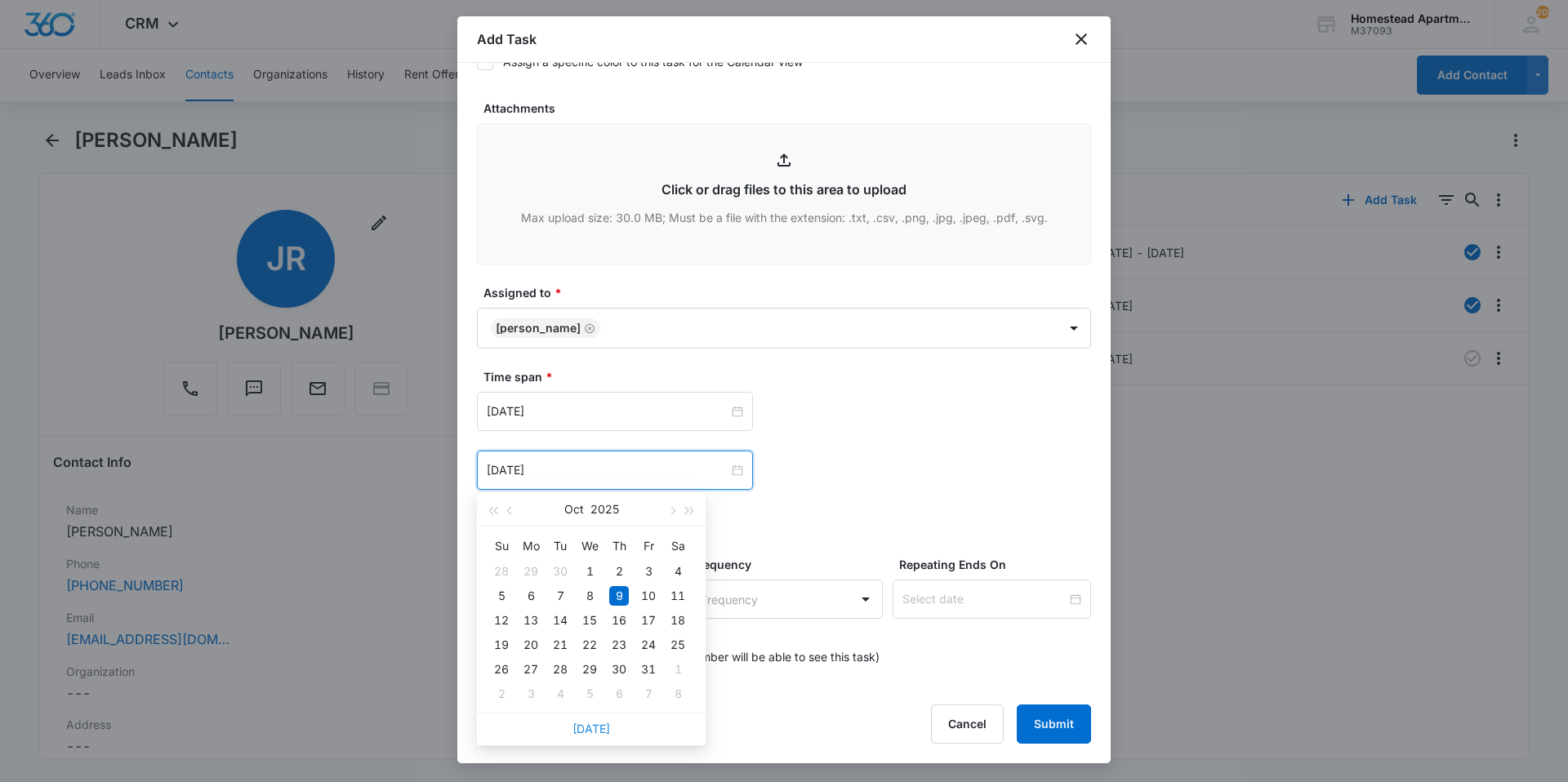
type input "[DATE]"
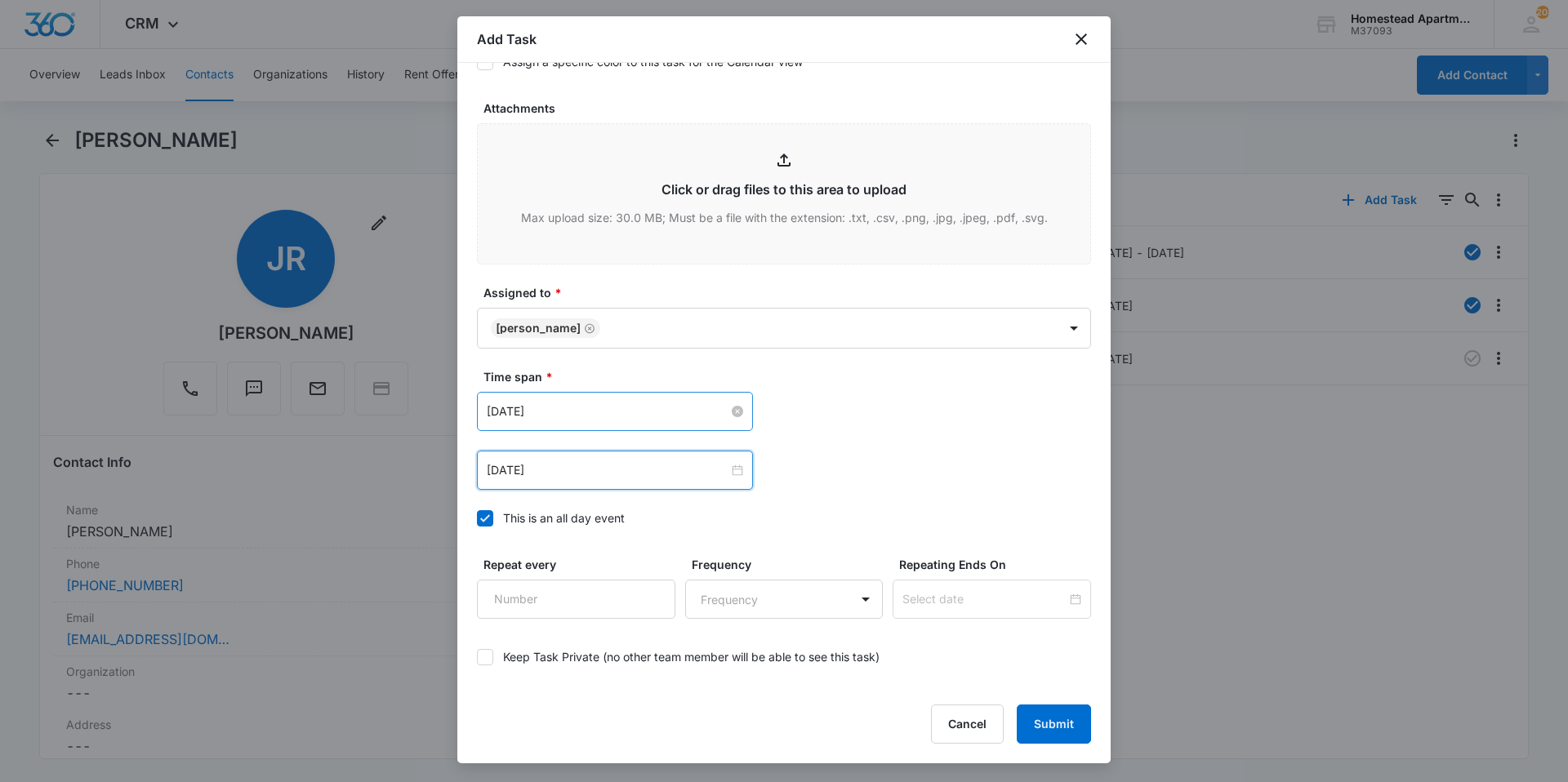
click at [581, 414] on input "[DATE]" at bounding box center [607, 411] width 242 height 18
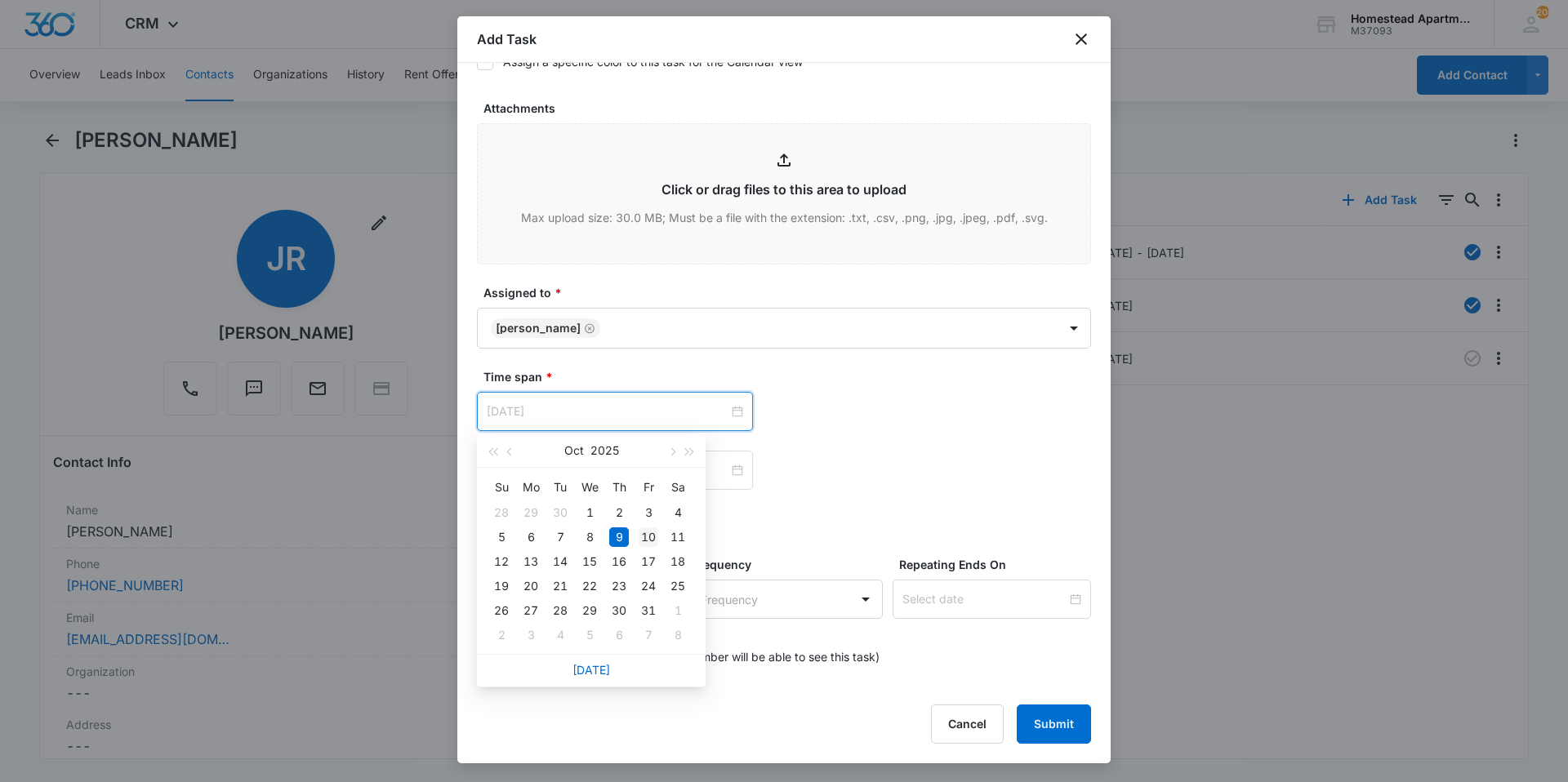
type input "[DATE]"
click at [651, 537] on div "10" at bounding box center [648, 537] width 19 height 19
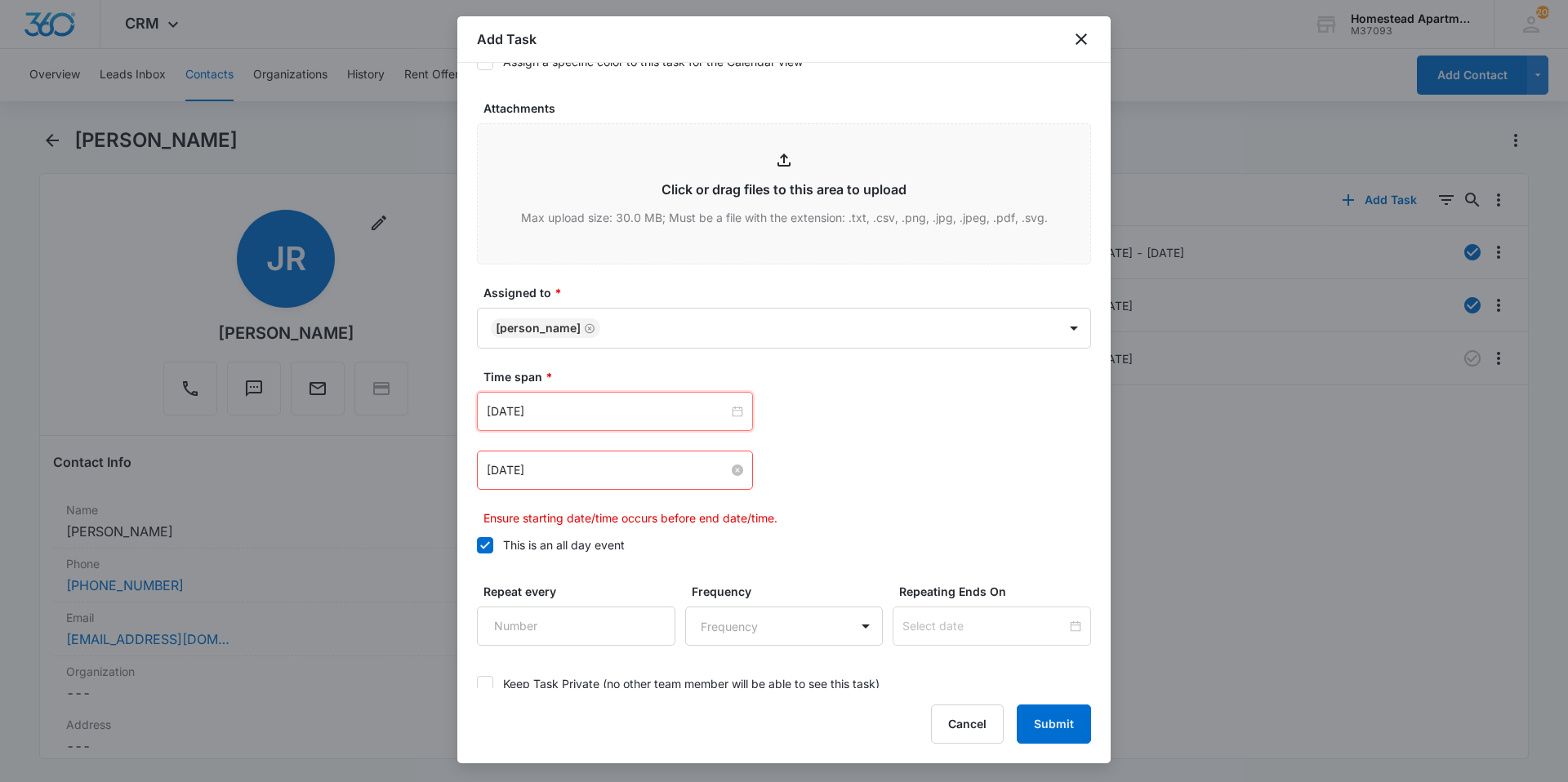
click at [612, 464] on input "[DATE]" at bounding box center [607, 470] width 242 height 18
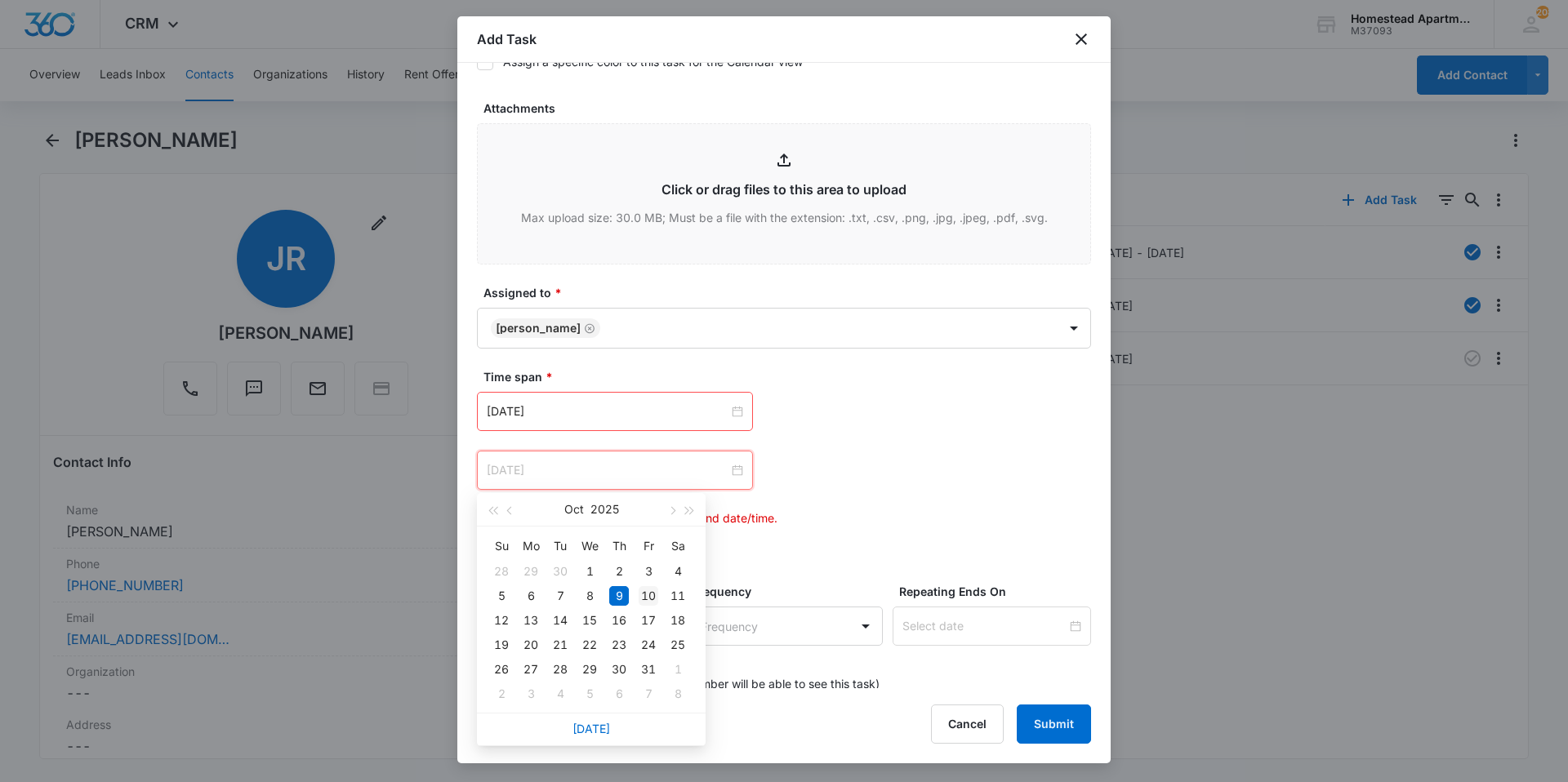
type input "[DATE]"
click at [647, 598] on div "10" at bounding box center [648, 595] width 19 height 19
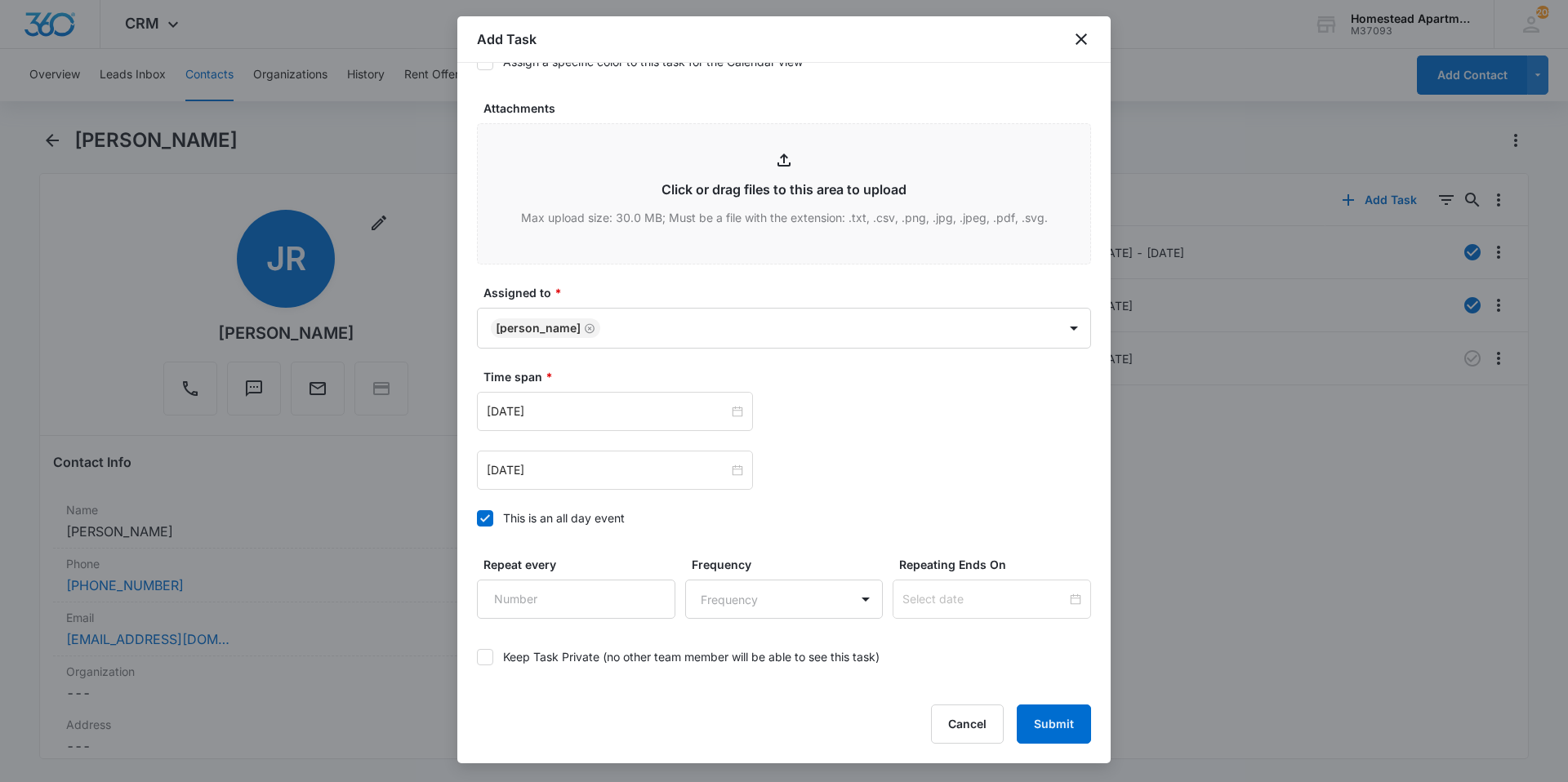
click at [870, 491] on div "Time span * [DATE] [DATE] Su Mo Tu We Th Fr Sa 28 29 30 1 2 3 4 5 6 7 8 9 10 11…" at bounding box center [784, 452] width 614 height 168
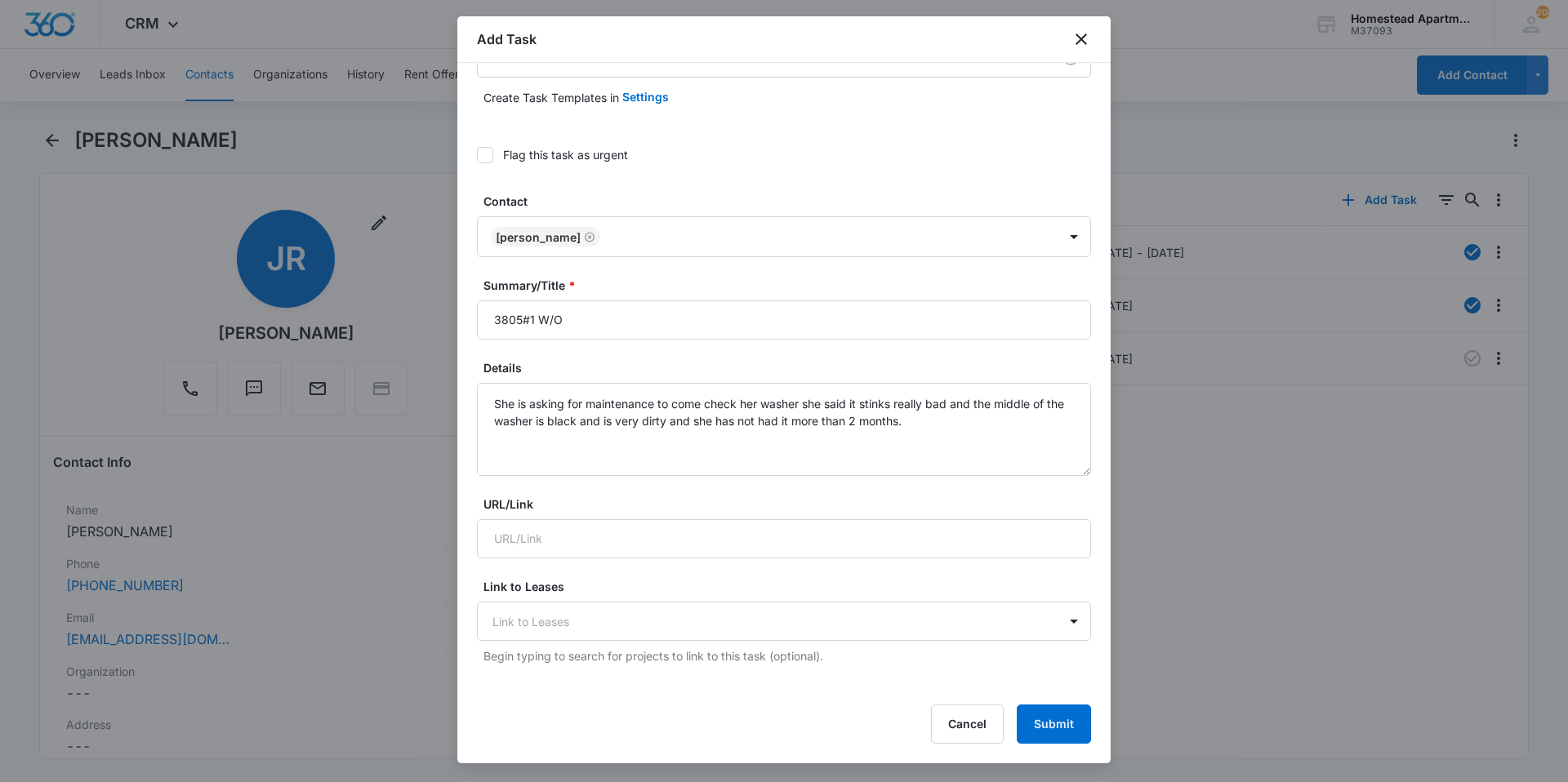
scroll to position [0, 0]
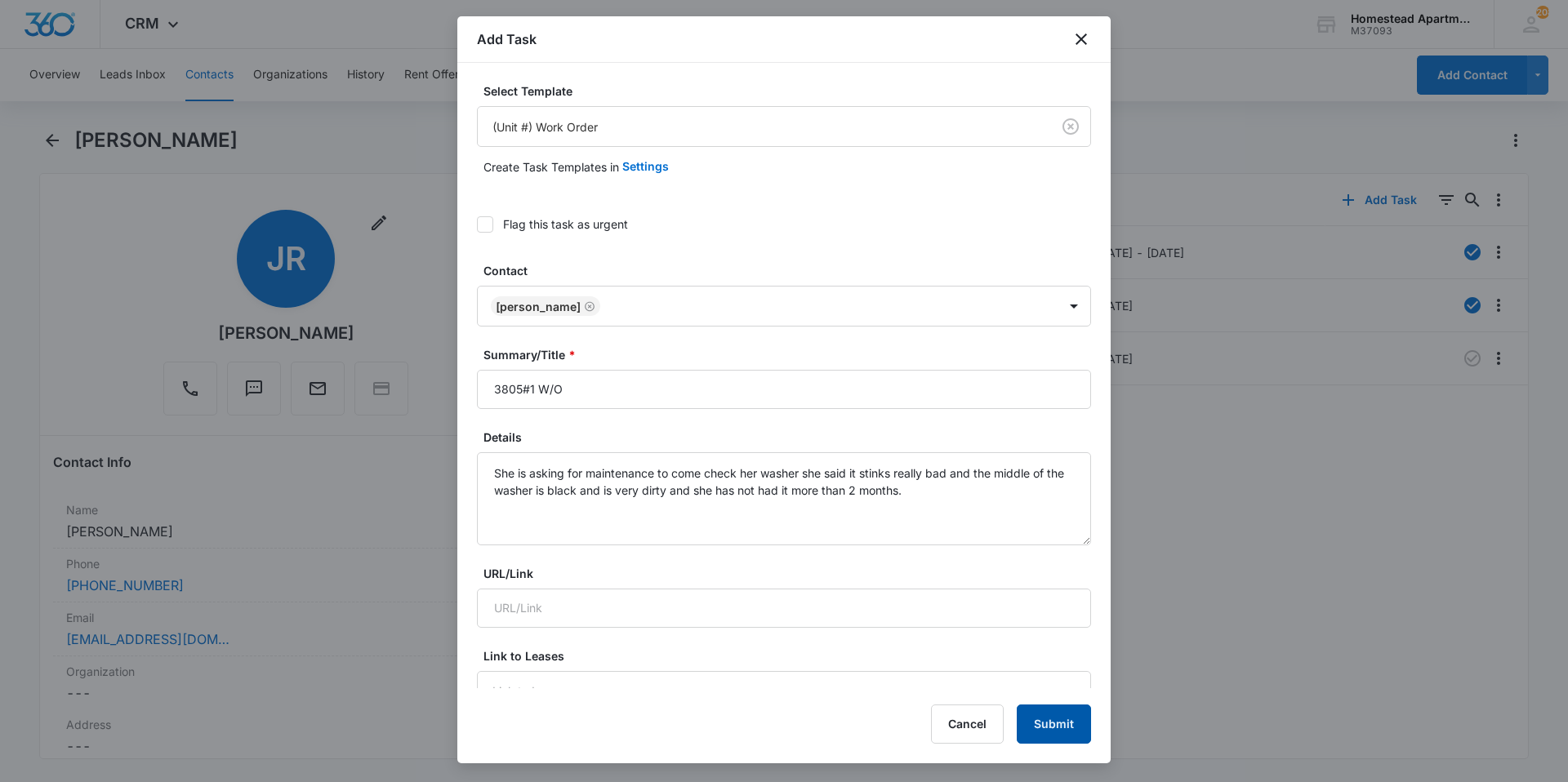
click at [1054, 712] on button "Submit" at bounding box center [1054, 724] width 74 height 39
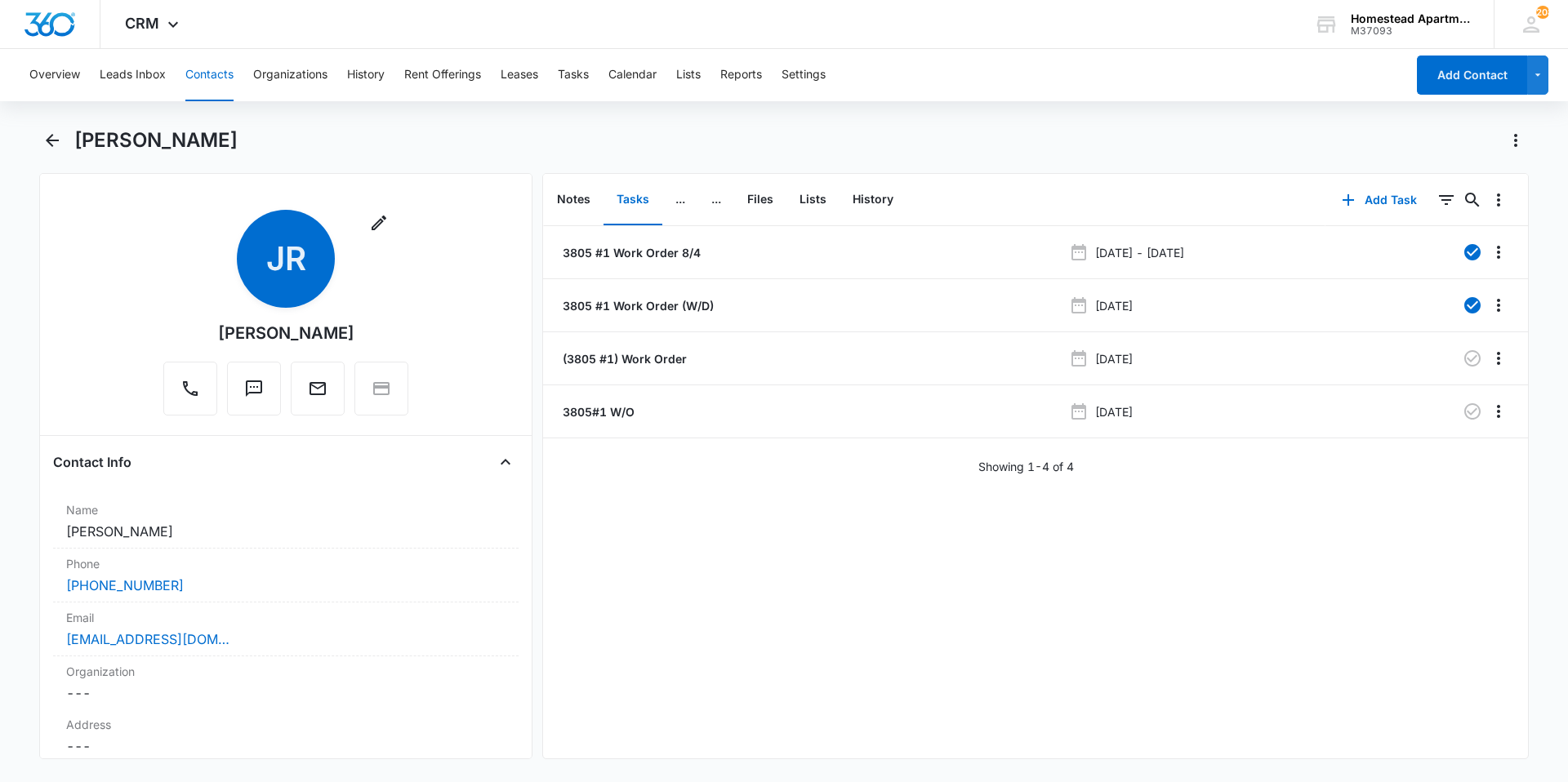
click at [192, 66] on button "Contacts" at bounding box center [209, 75] width 48 height 52
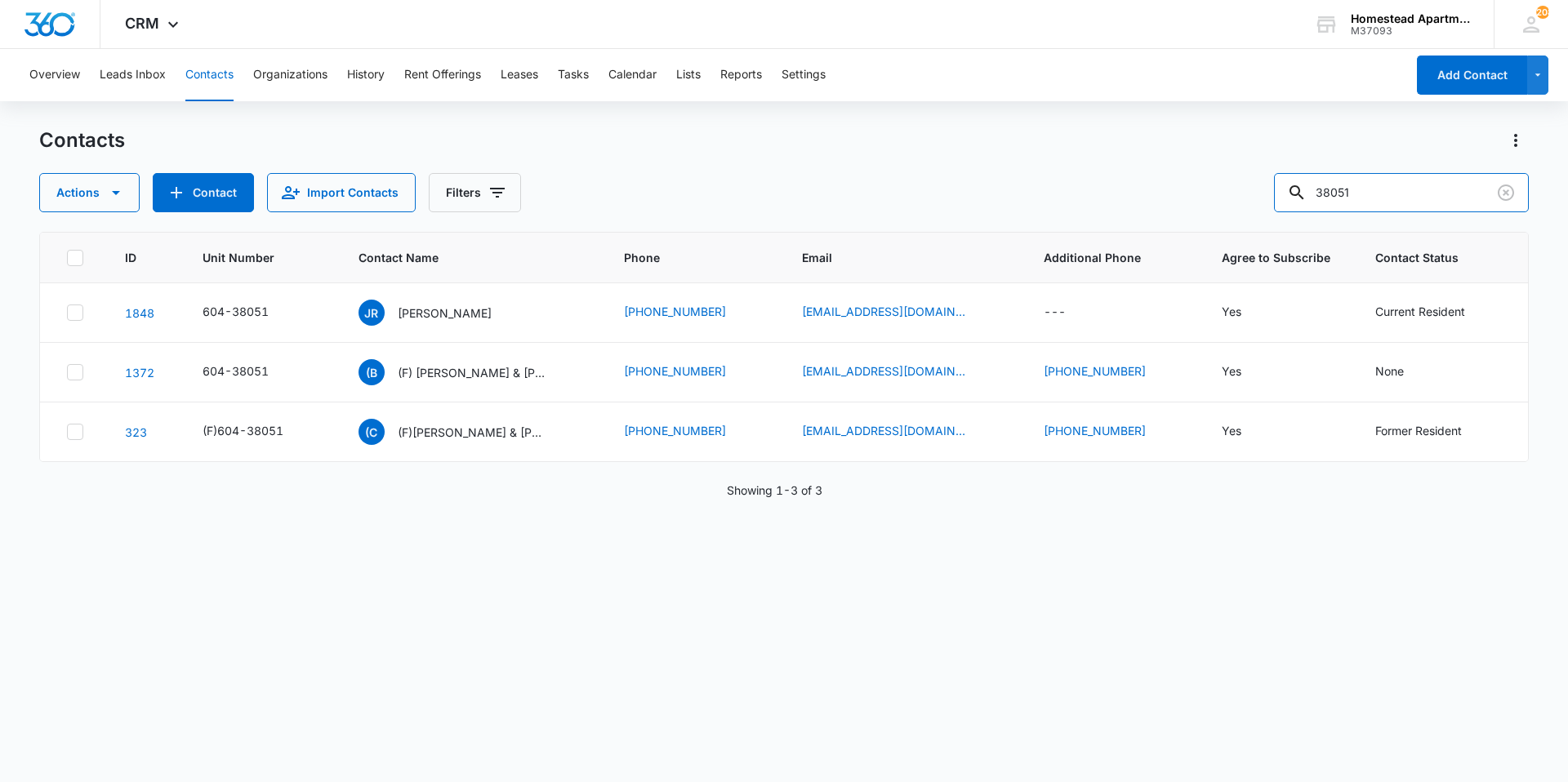
drag, startPoint x: 1364, startPoint y: 193, endPoint x: 1186, endPoint y: 199, distance: 178.1
click at [1187, 199] on div "Actions Contact Import Contacts Filters 38051" at bounding box center [783, 193] width 1489 height 39
type input "38218"
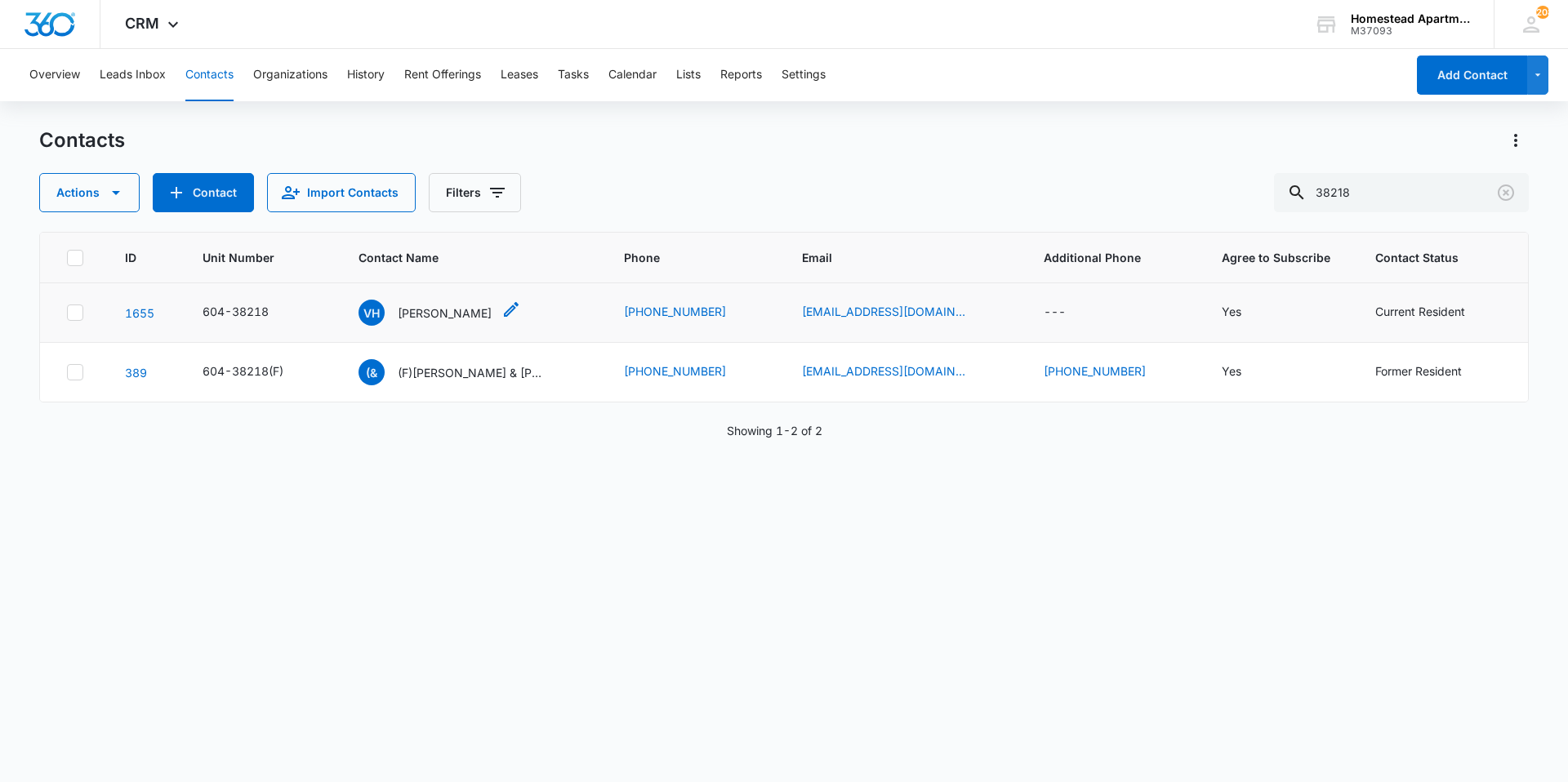
click at [473, 318] on p "[PERSON_NAME]" at bounding box center [444, 313] width 94 height 17
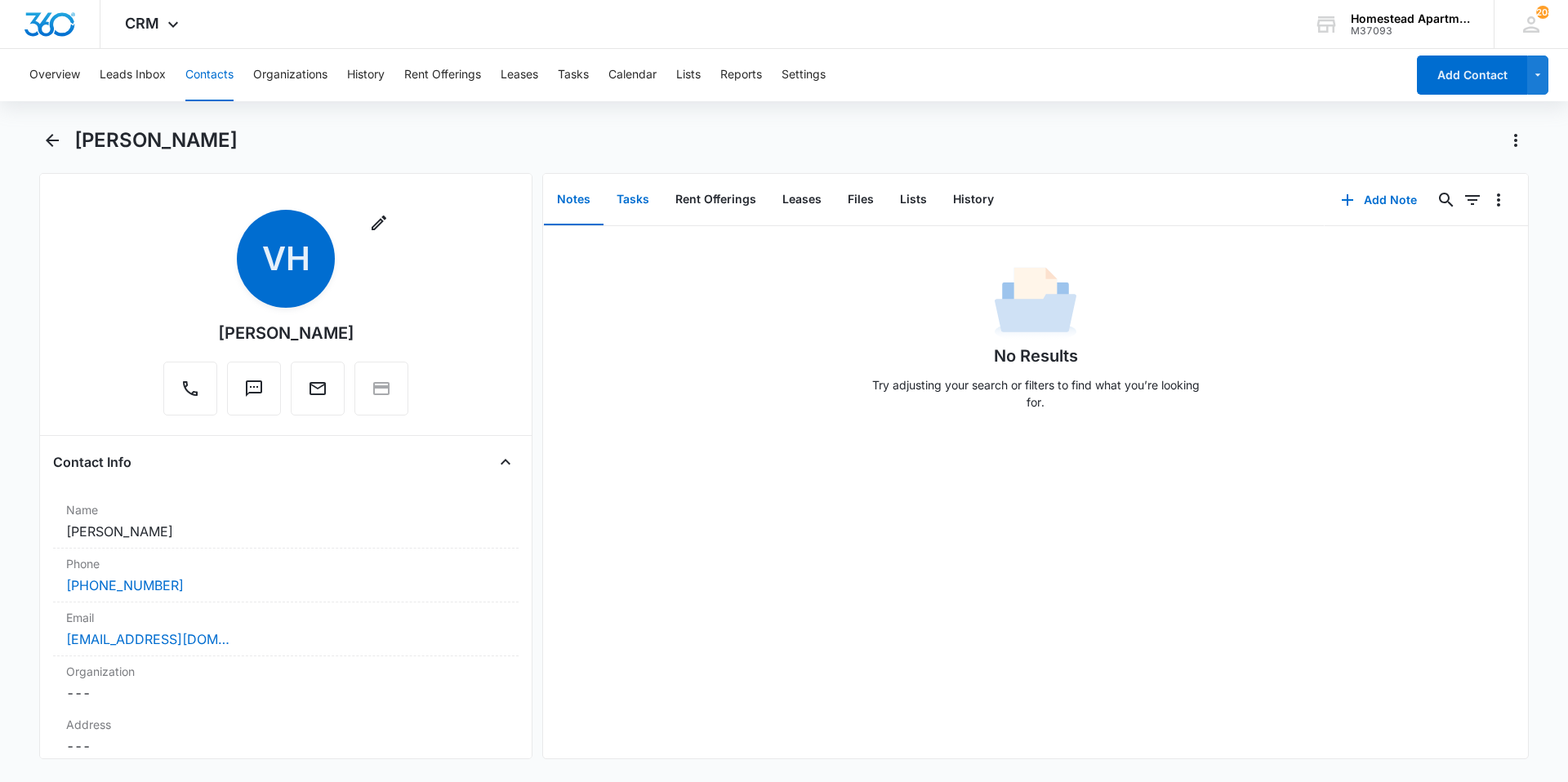
click at [633, 186] on button "Tasks" at bounding box center [633, 200] width 59 height 51
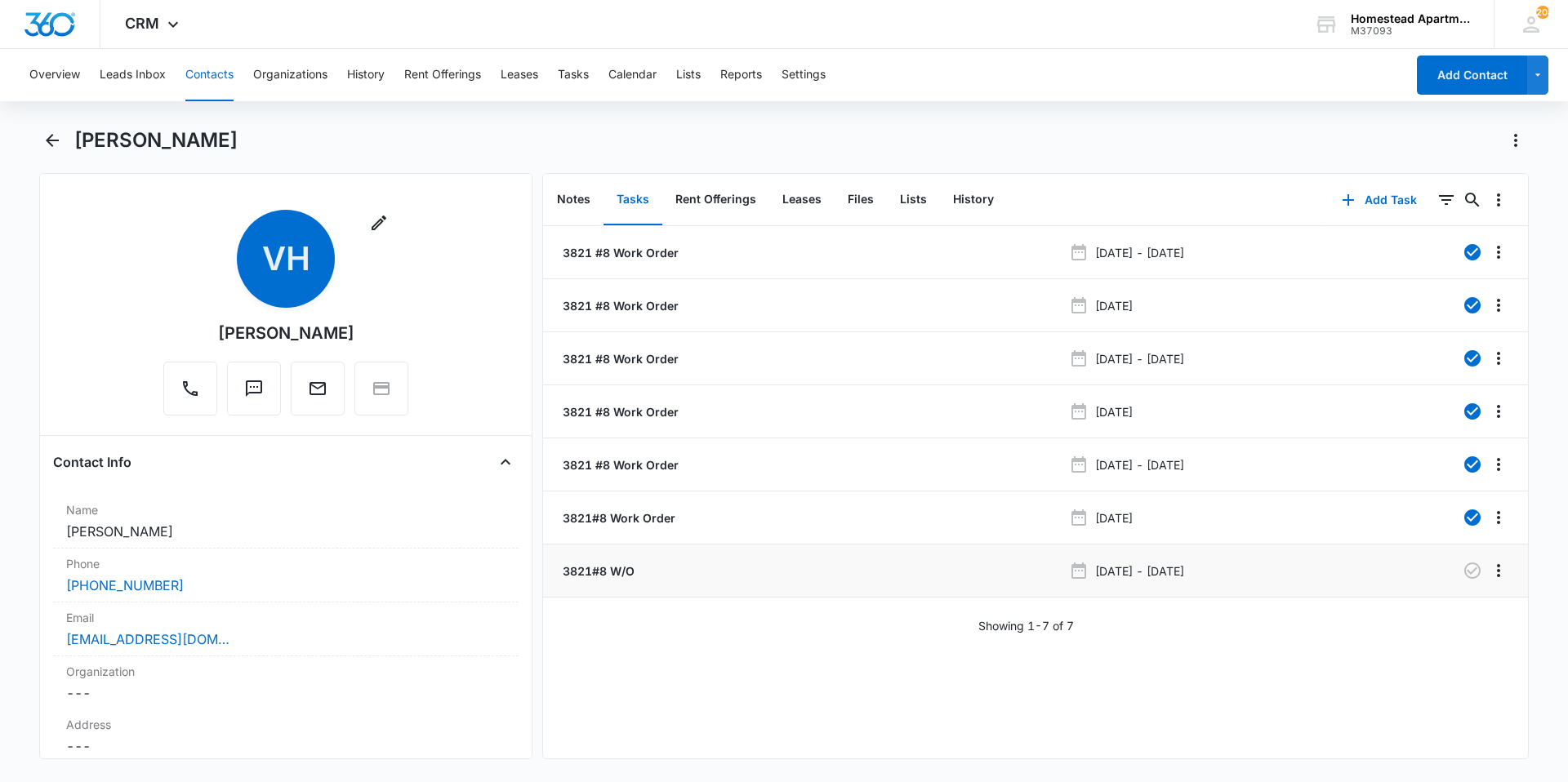
click at [616, 563] on p "3821#8 W/O" at bounding box center [596, 571] width 75 height 17
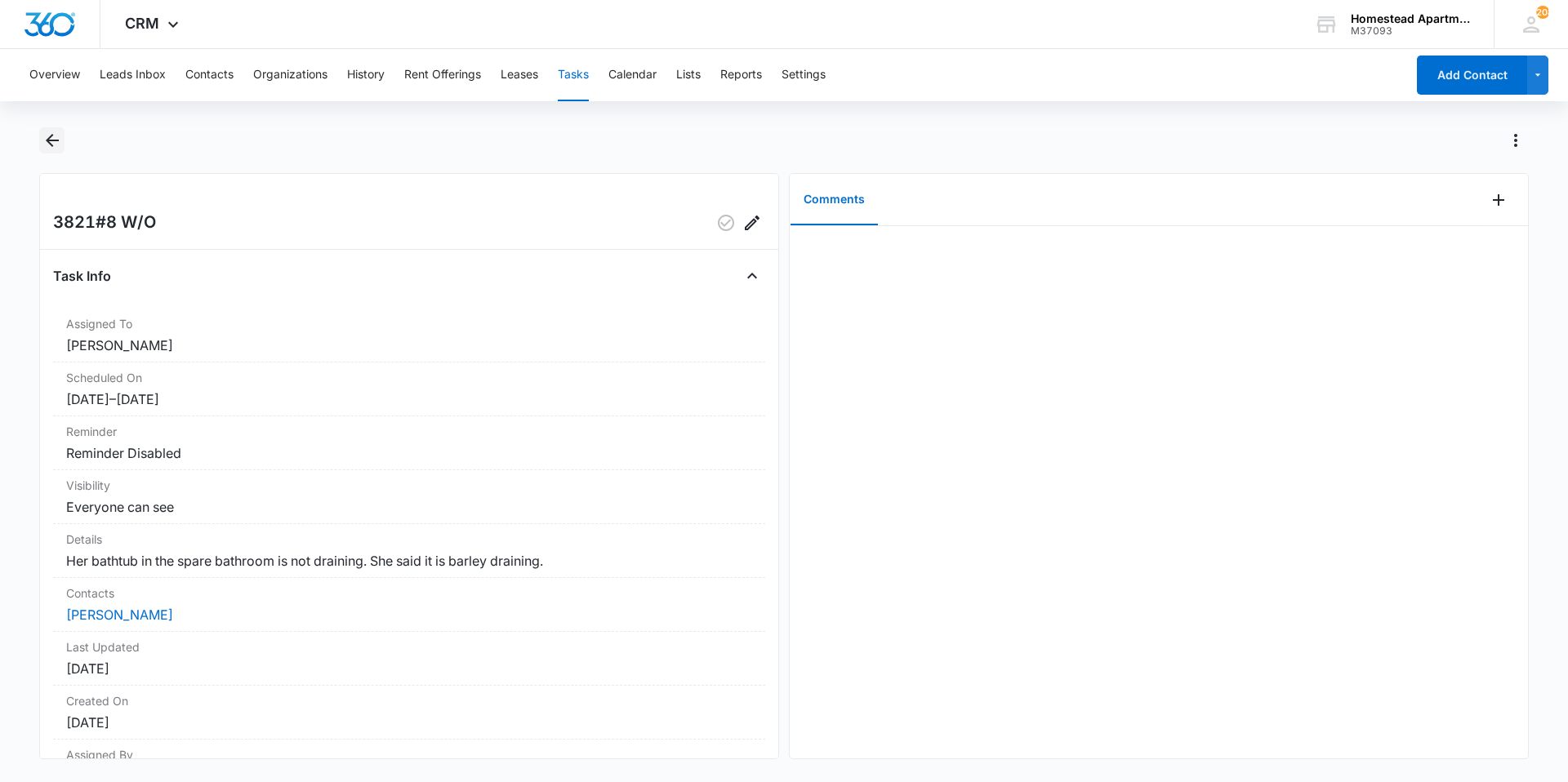
click at [49, 131] on icon "Back" at bounding box center [52, 140] width 19 height 19
